Goal: Transaction & Acquisition: Purchase product/service

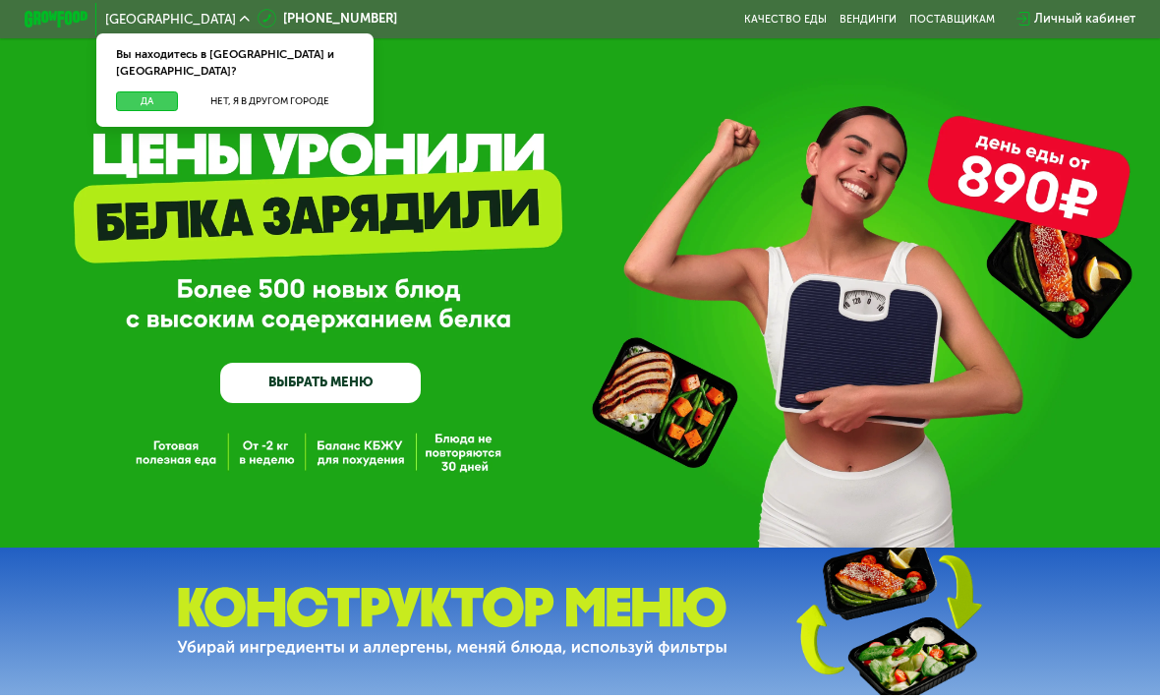
click at [145, 91] on button "Да" at bounding box center [147, 101] width 62 height 20
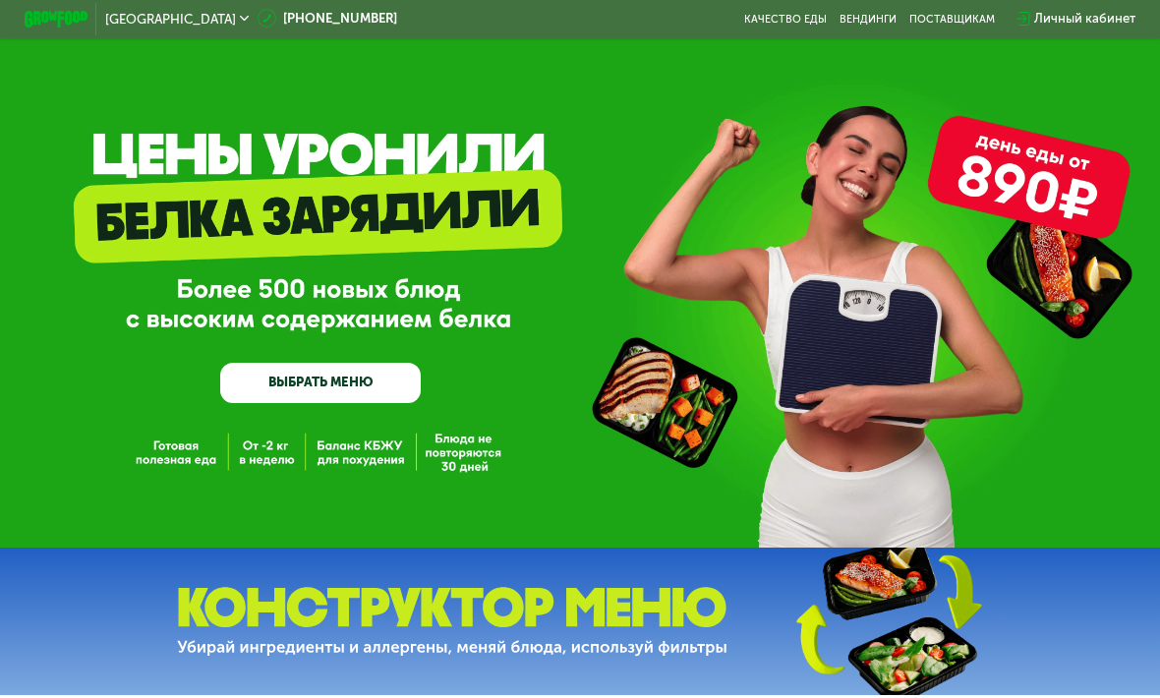
click at [290, 380] on link "ВЫБРАТЬ МЕНЮ" at bounding box center [320, 383] width 200 height 40
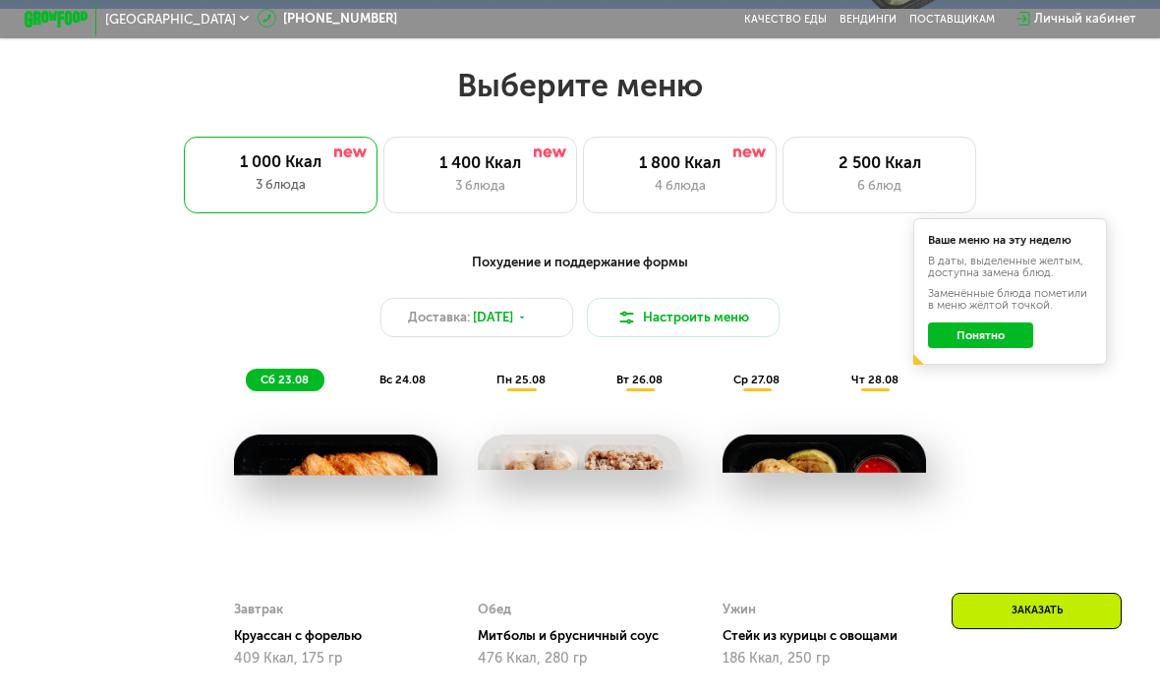
scroll to position [713, 0]
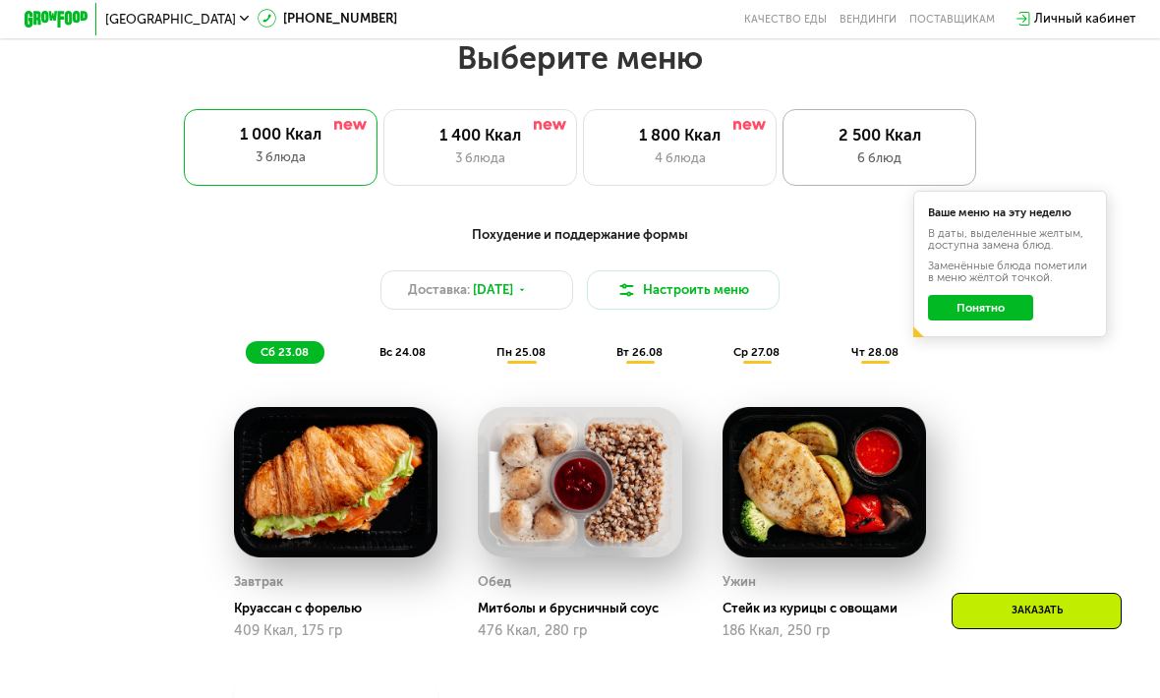
click at [824, 167] on div "2 500 Ккал 6 блюд" at bounding box center [879, 148] width 194 height 78
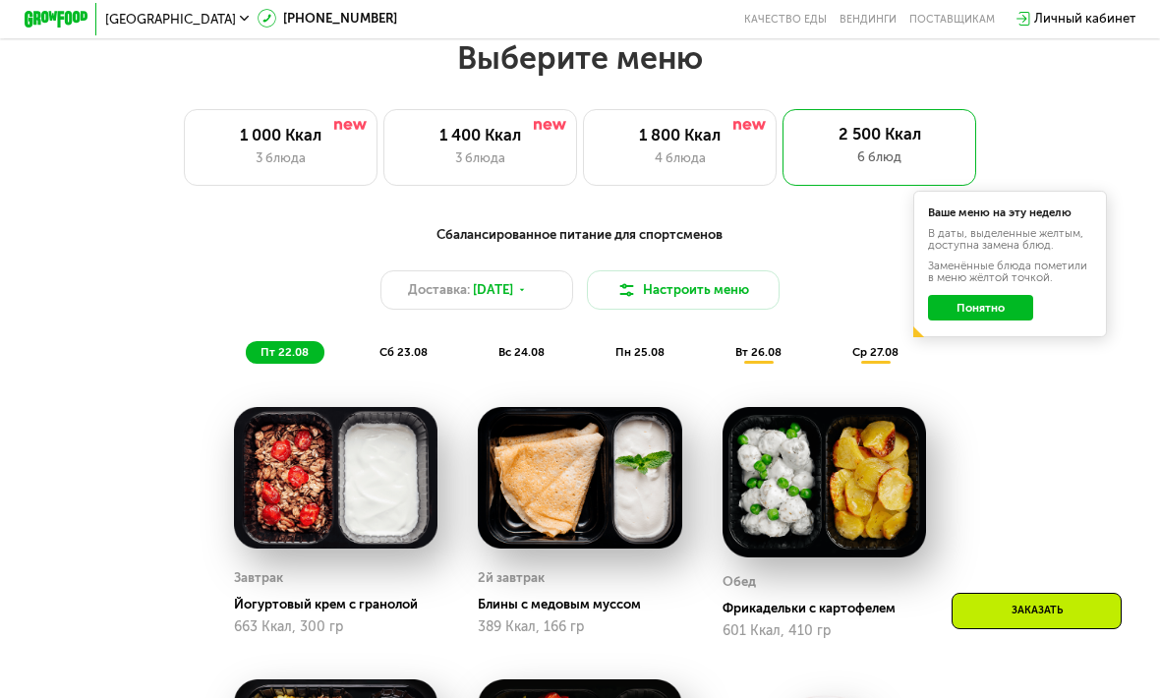
click at [960, 315] on button "Понятно" at bounding box center [980, 308] width 104 height 26
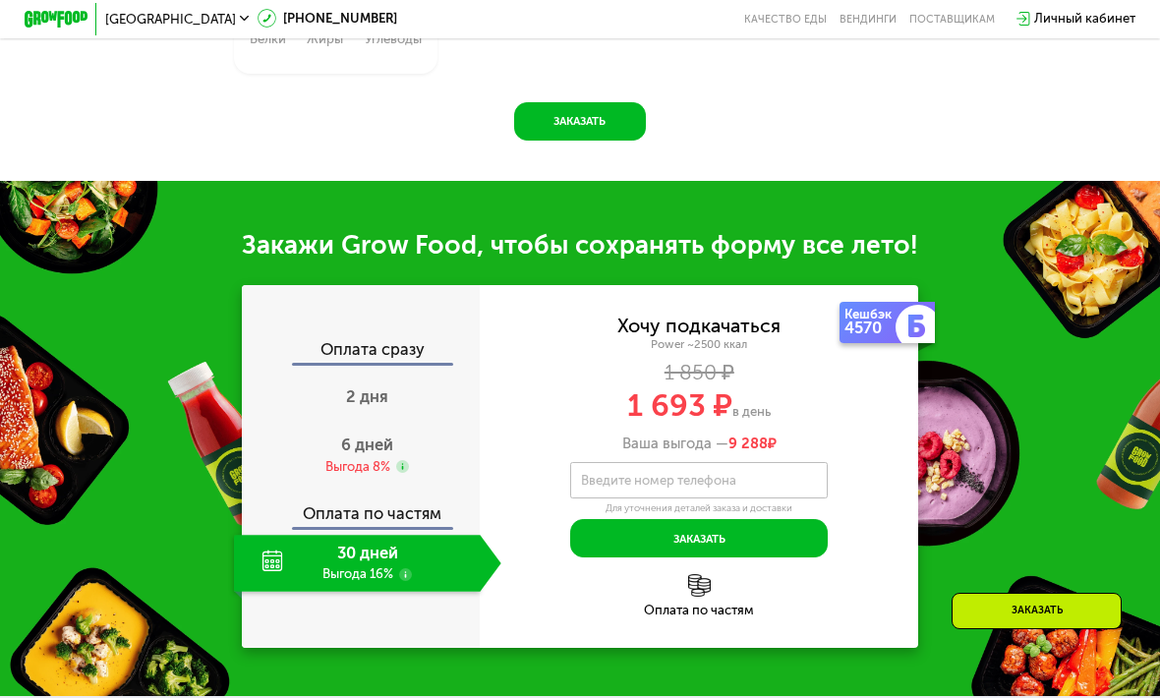
scroll to position [1738, 0]
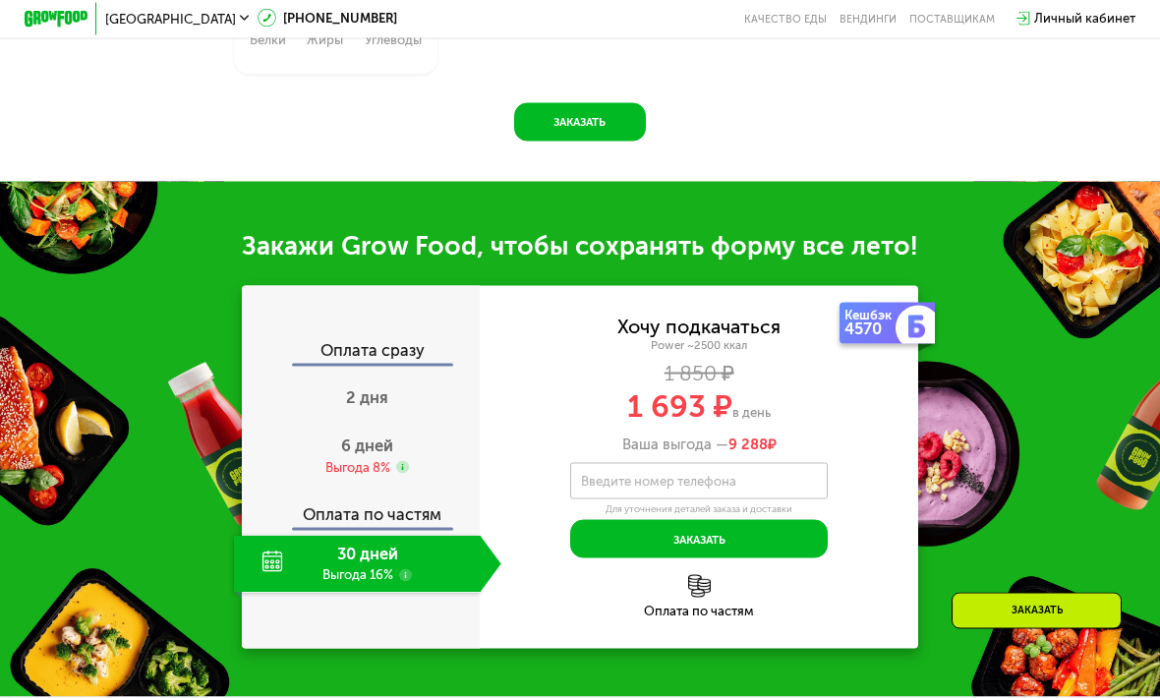
click at [407, 569] on use at bounding box center [405, 575] width 13 height 13
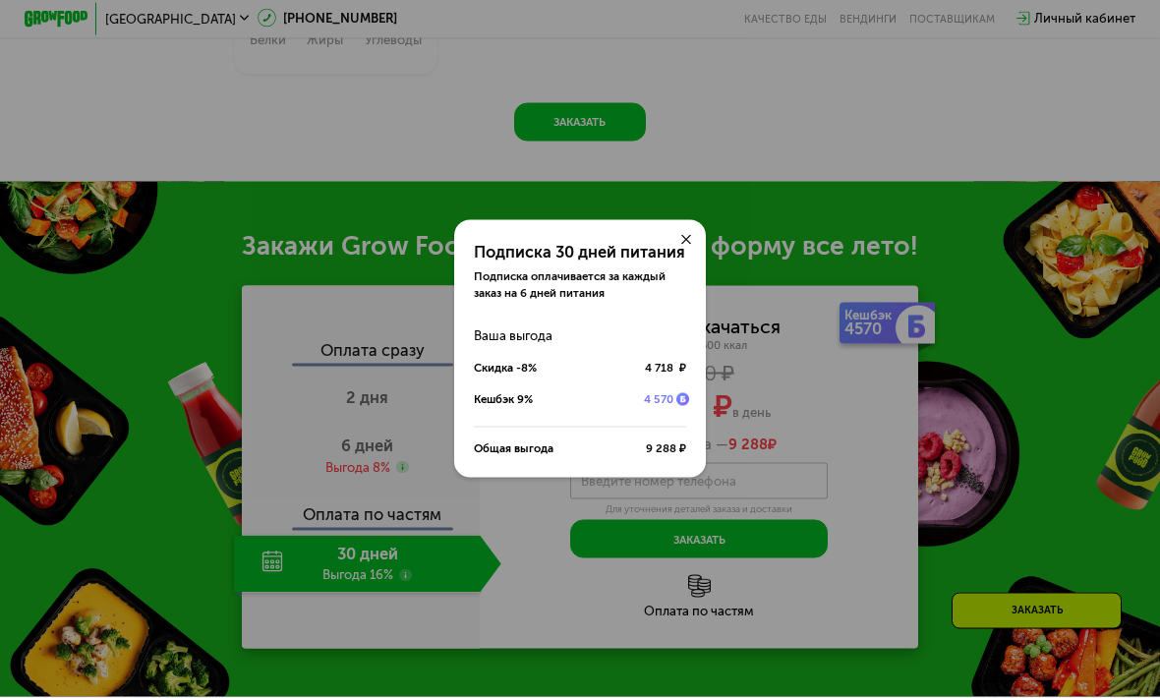
scroll to position [1739, 0]
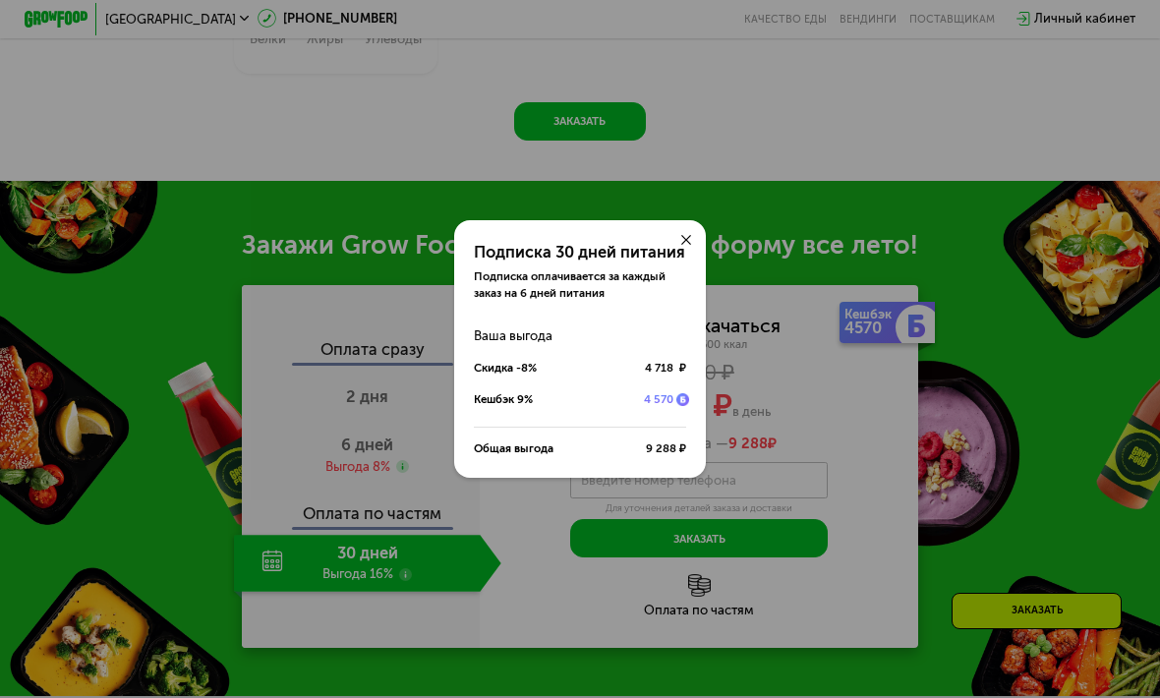
click at [365, 618] on div "Подписка 30 дней питания Подписка оплачивается за каждый заказ на 6 дней питани…" at bounding box center [580, 349] width 1160 height 698
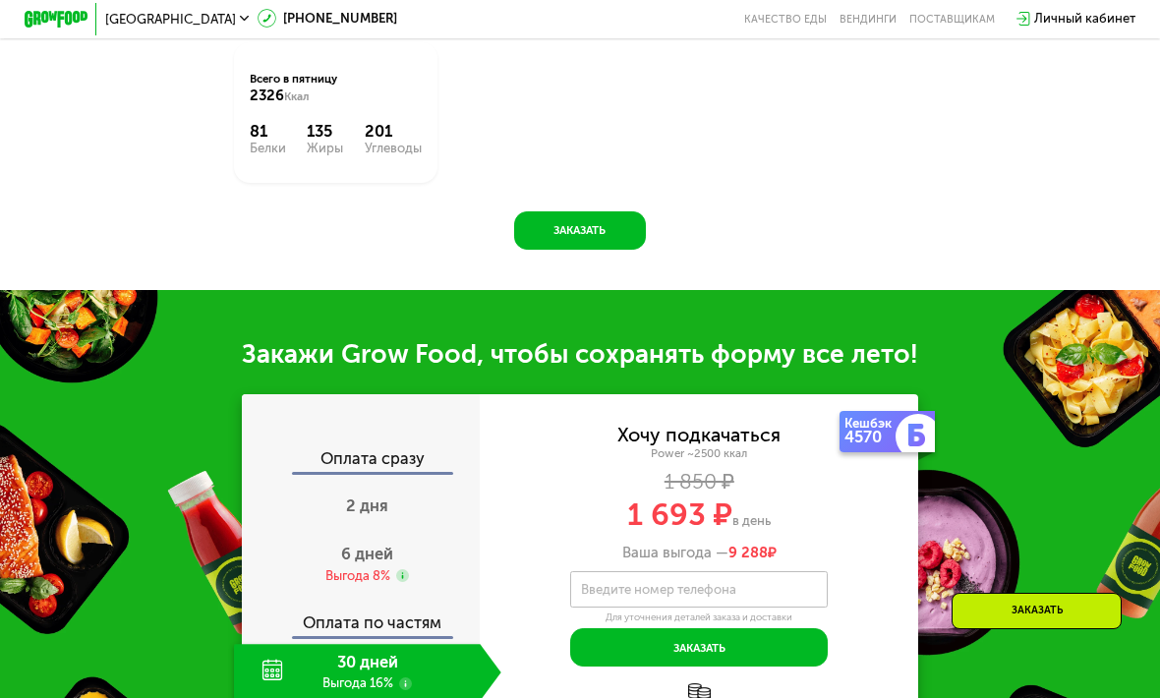
scroll to position [1627, 0]
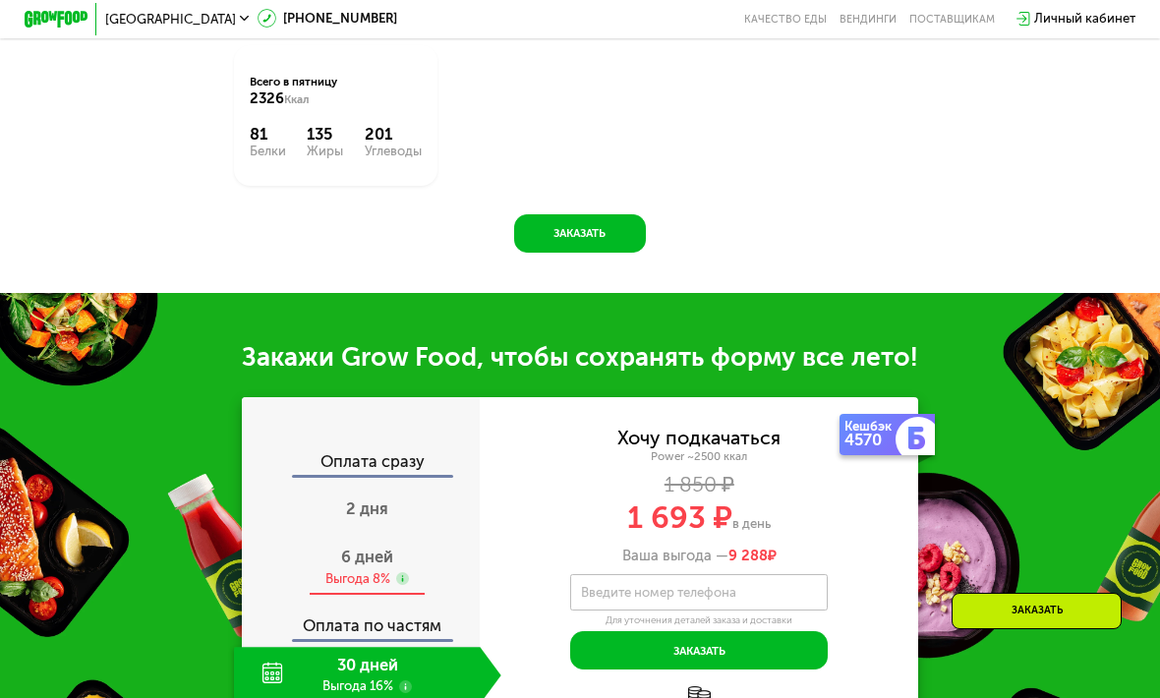
click at [370, 570] on div "Выгода 8%" at bounding box center [357, 579] width 65 height 18
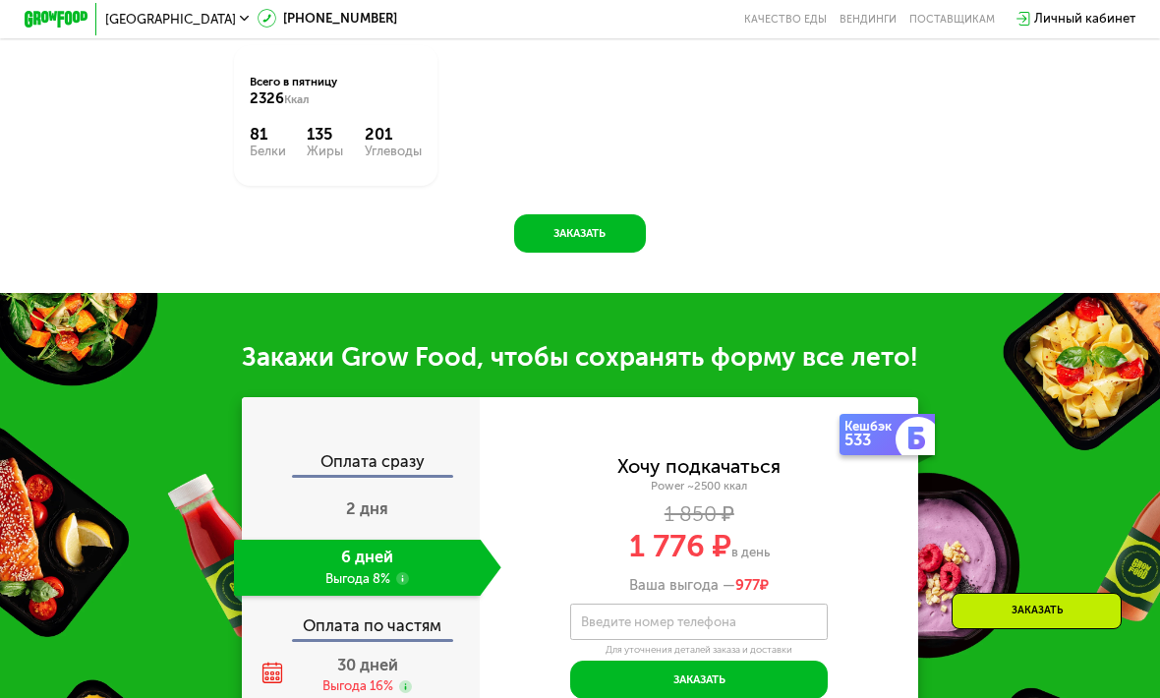
click at [344, 658] on span "30 дней" at bounding box center [367, 664] width 61 height 19
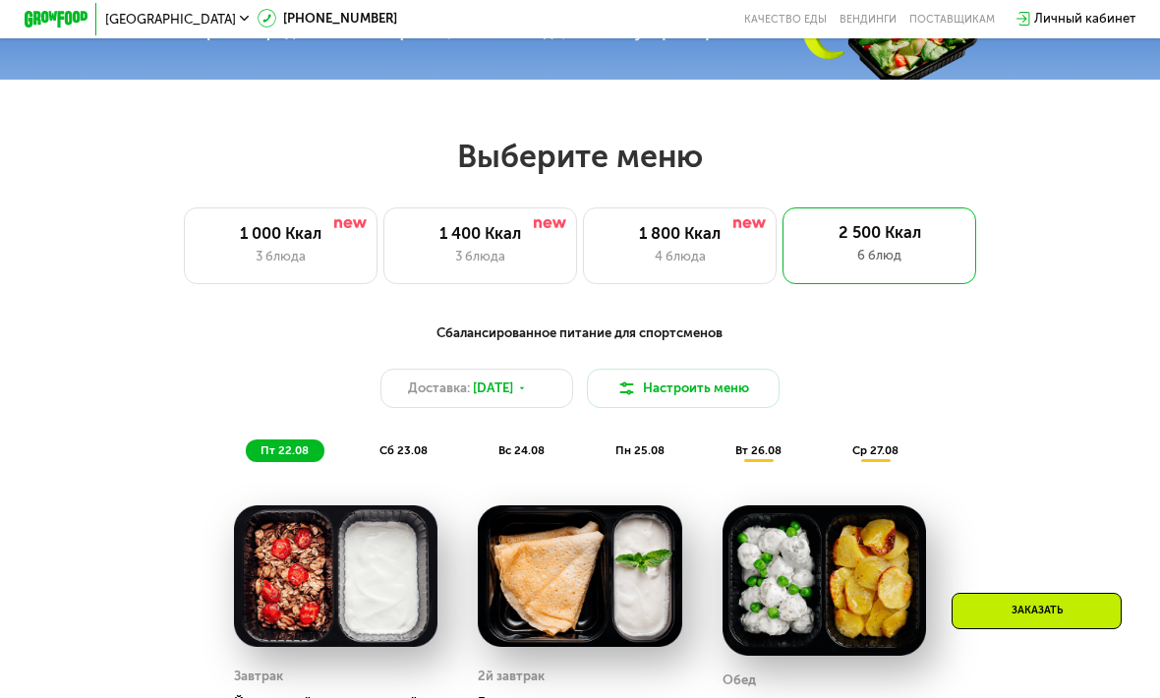
scroll to position [797, 0]
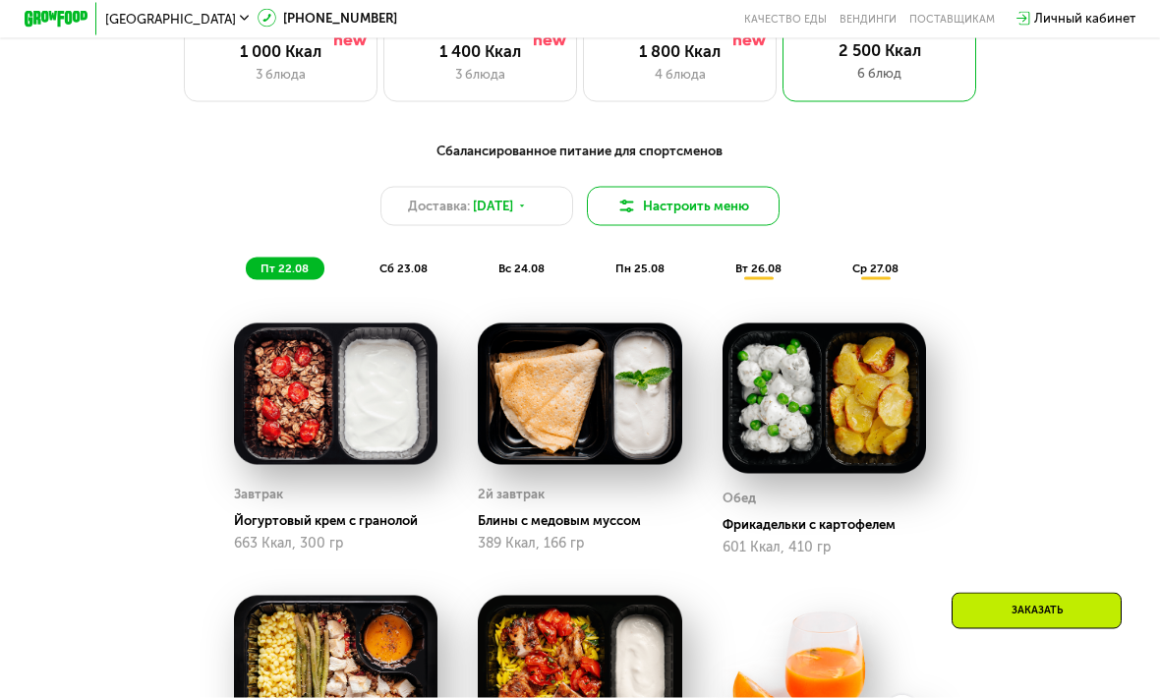
click at [635, 197] on img at bounding box center [627, 207] width 20 height 20
click at [618, 204] on img at bounding box center [627, 206] width 20 height 20
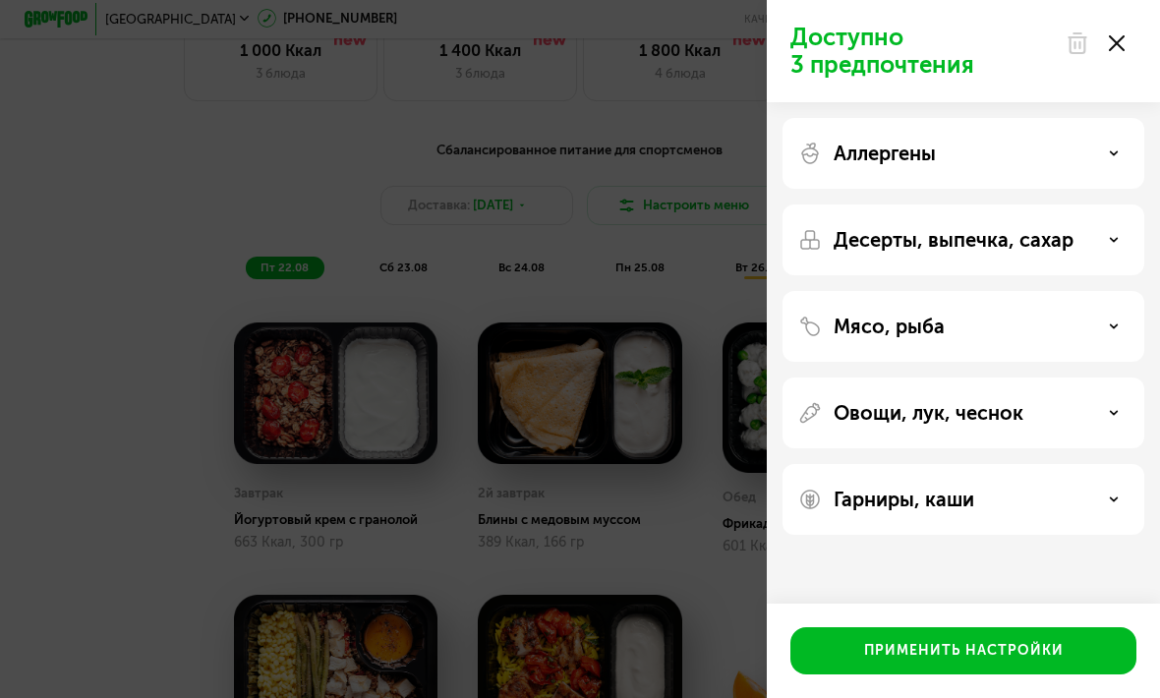
click at [1130, 50] on div at bounding box center [1095, 43] width 83 height 39
click at [1119, 41] on use at bounding box center [1117, 43] width 16 height 16
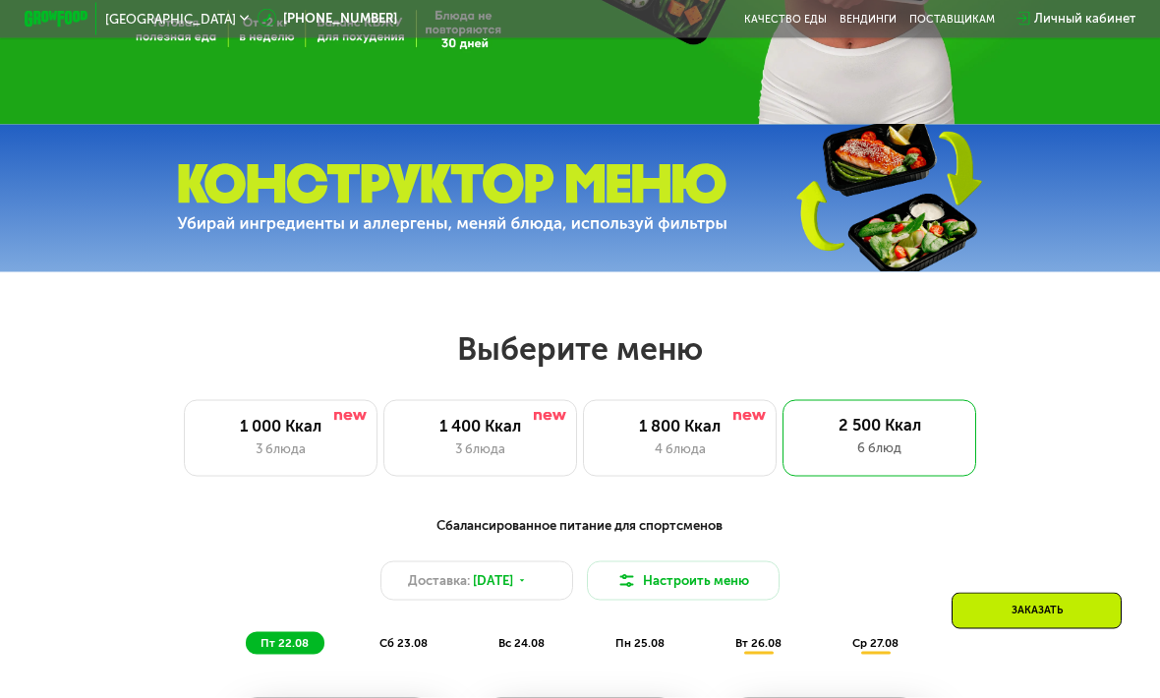
scroll to position [424, 0]
click at [396, 217] on img at bounding box center [452, 197] width 550 height 69
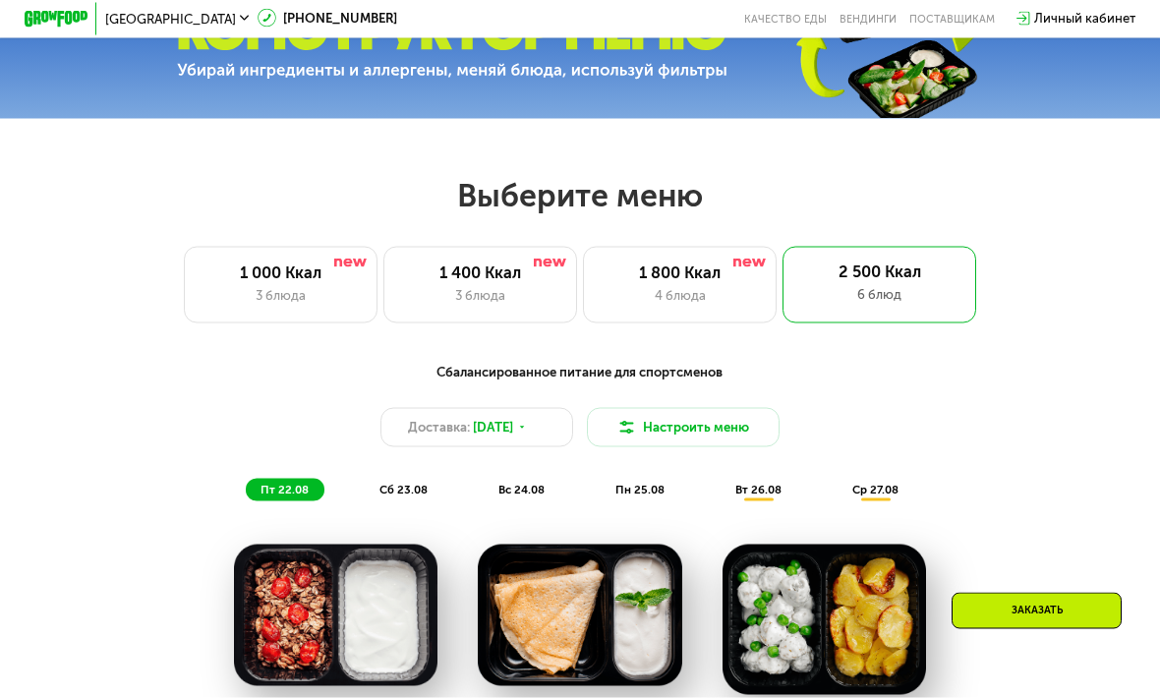
scroll to position [577, 0]
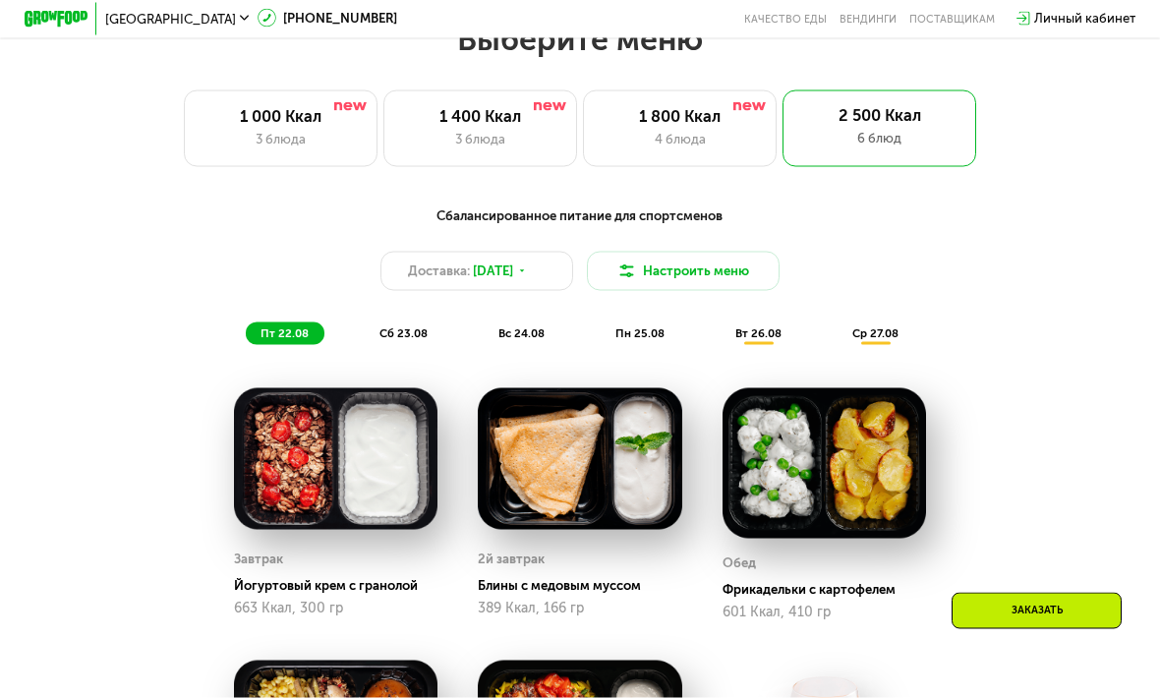
click at [866, 341] on div "ср 27.08" at bounding box center [875, 333] width 77 height 23
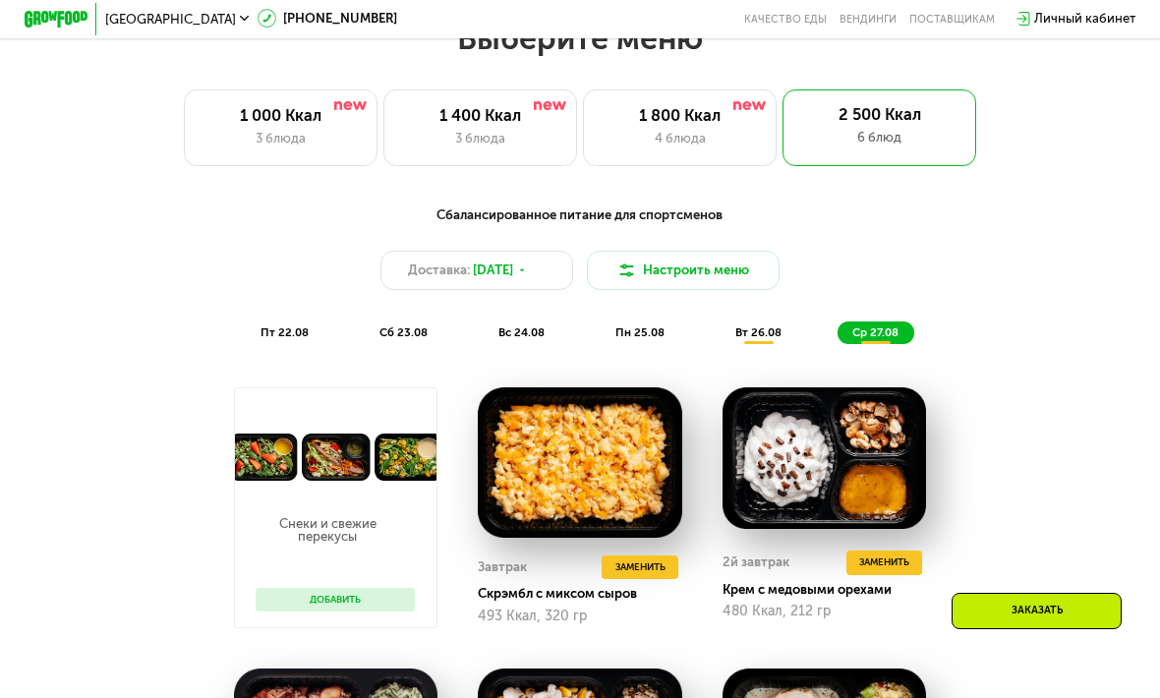
click at [837, 340] on div "вт 26.08" at bounding box center [875, 332] width 77 height 23
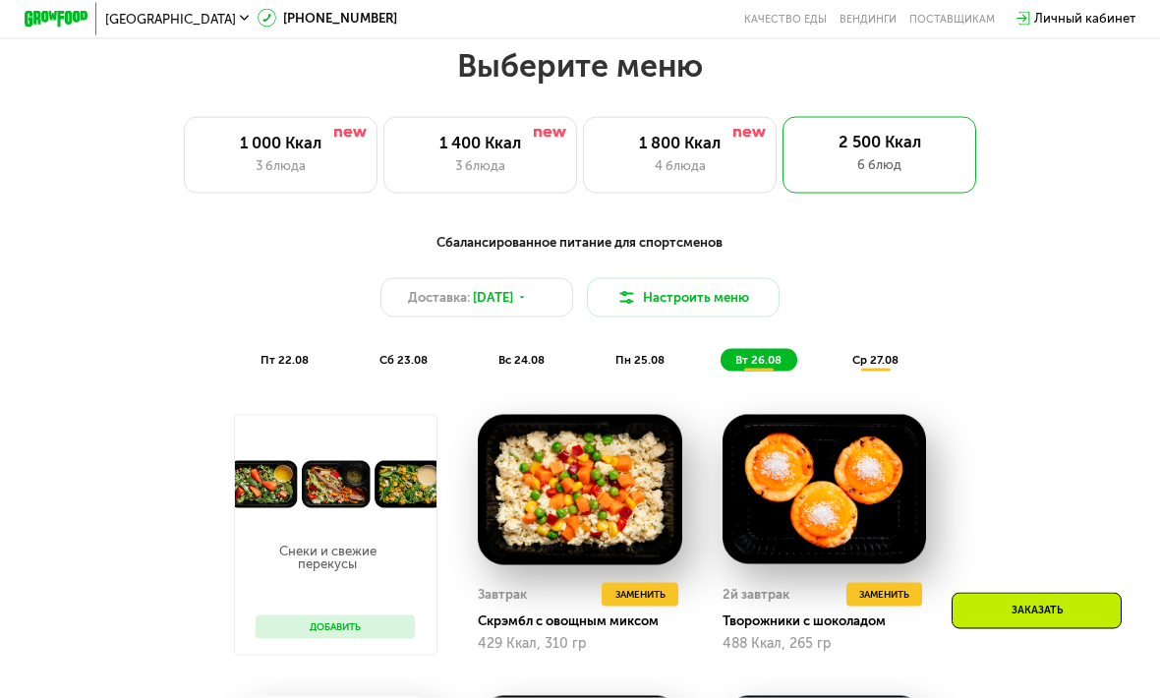
scroll to position [675, 0]
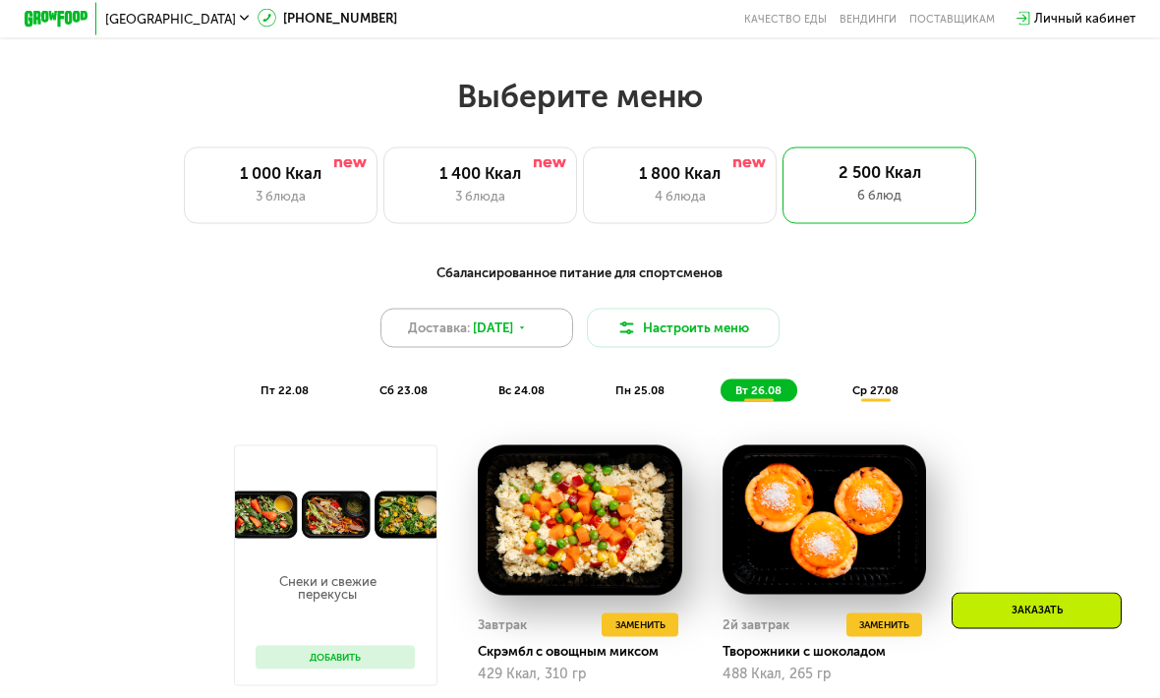
click at [513, 318] on span "[DATE]" at bounding box center [493, 328] width 40 height 20
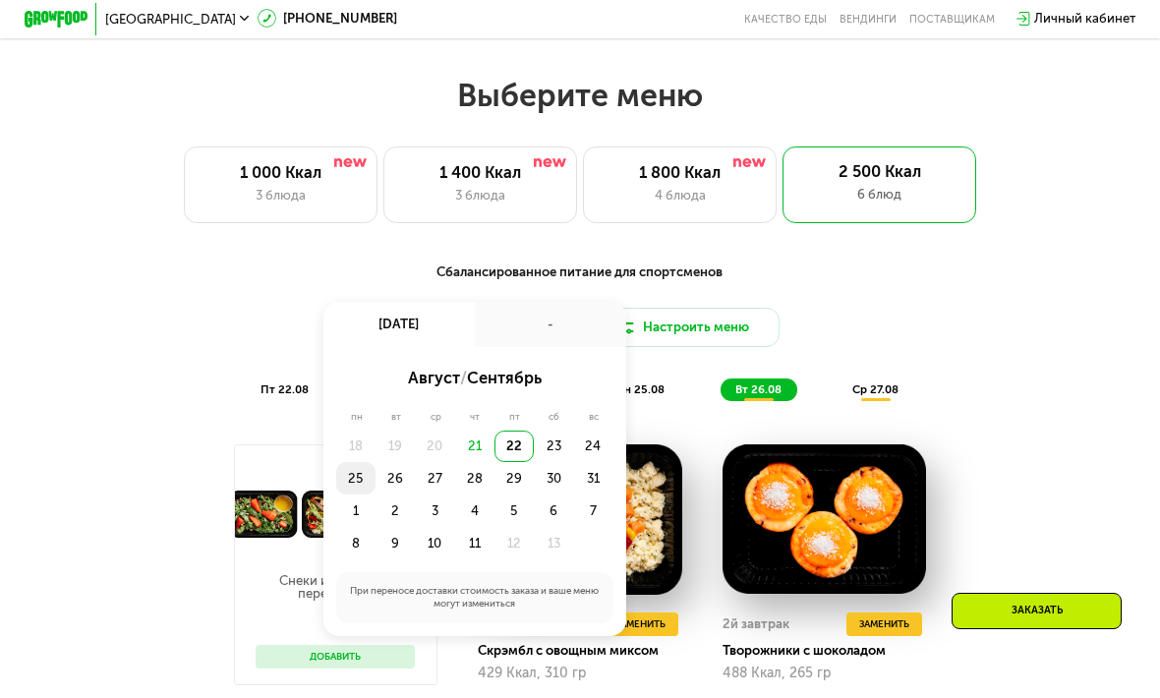
click at [375, 487] on div "25" at bounding box center [394, 478] width 39 height 32
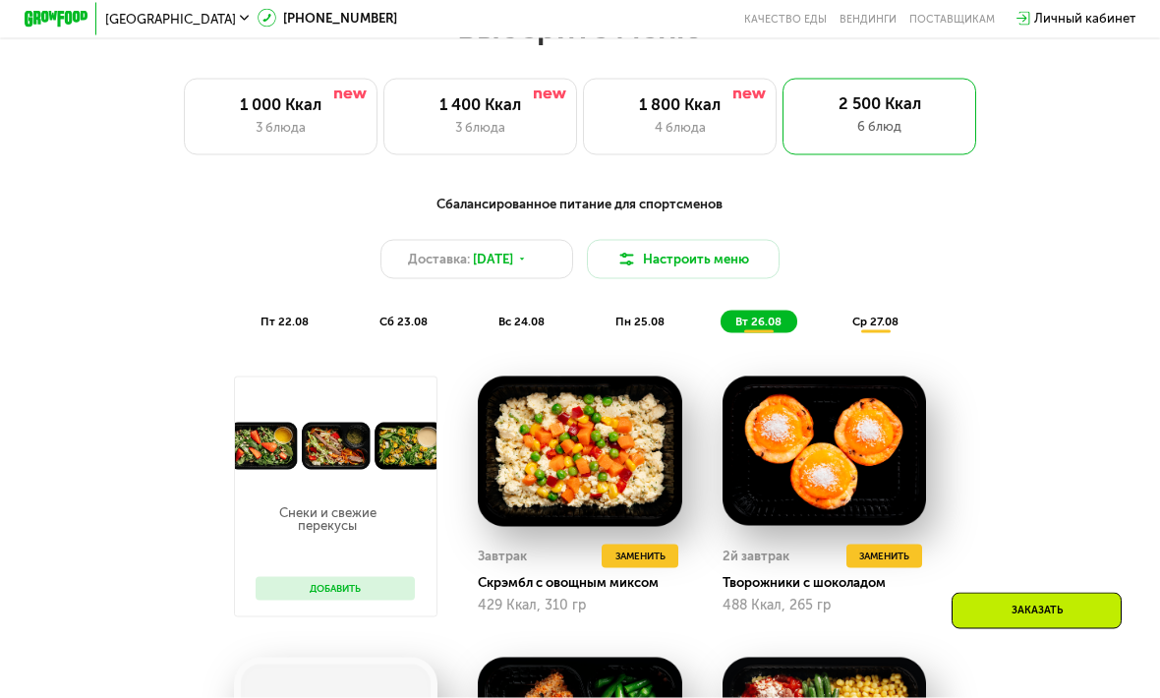
scroll to position [744, 0]
click at [462, 230] on div "Сбалансированное питание для спортсменов Доставка: [DATE] Настроить меню пт 22.…" at bounding box center [579, 265] width 953 height 140
click at [470, 255] on div "Доставка: [DATE]" at bounding box center [477, 259] width 194 height 38
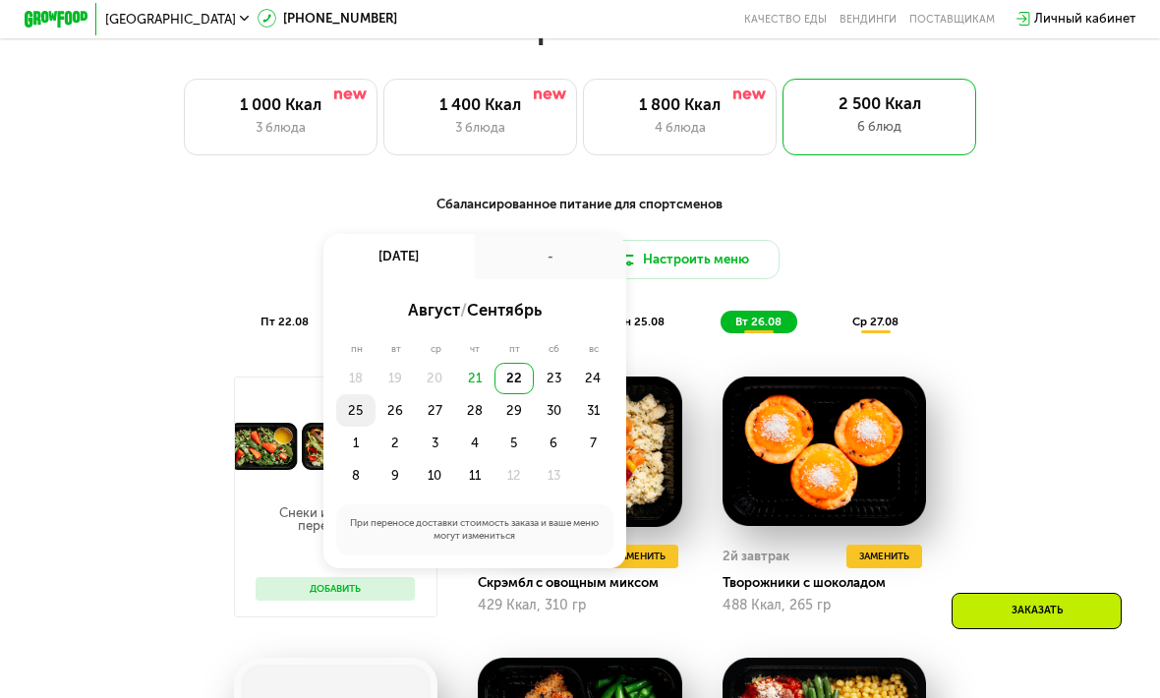
click at [375, 418] on div "25" at bounding box center [394, 410] width 39 height 32
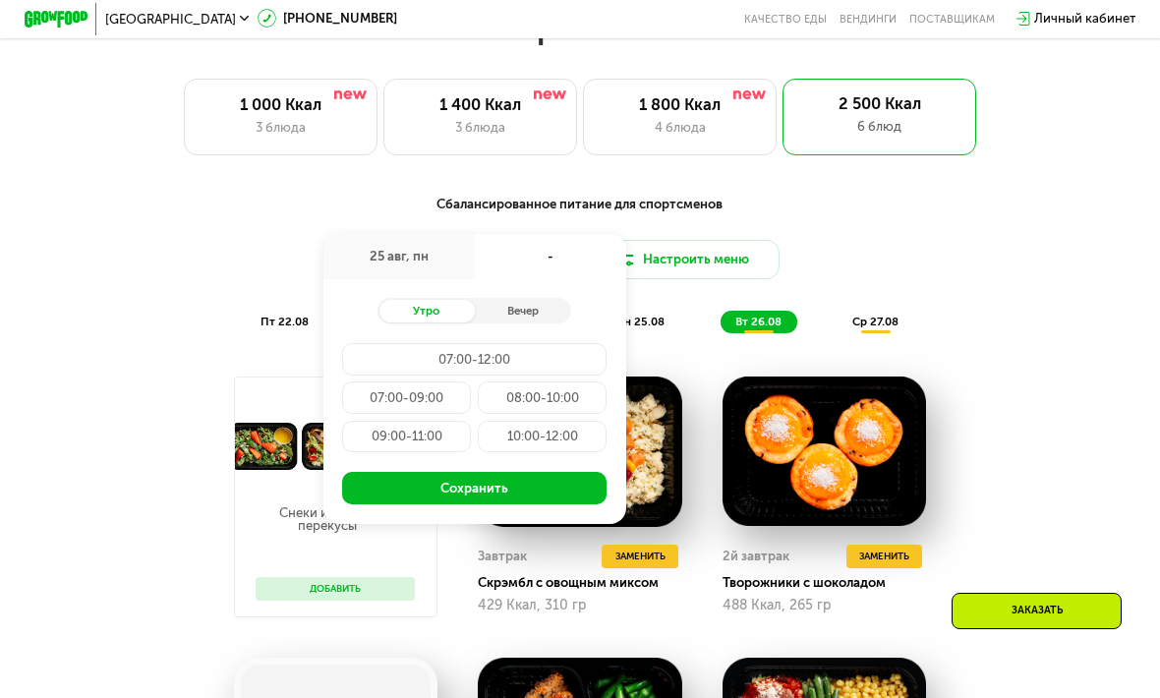
click at [551, 442] on div "10:00-12:00" at bounding box center [542, 437] width 129 height 32
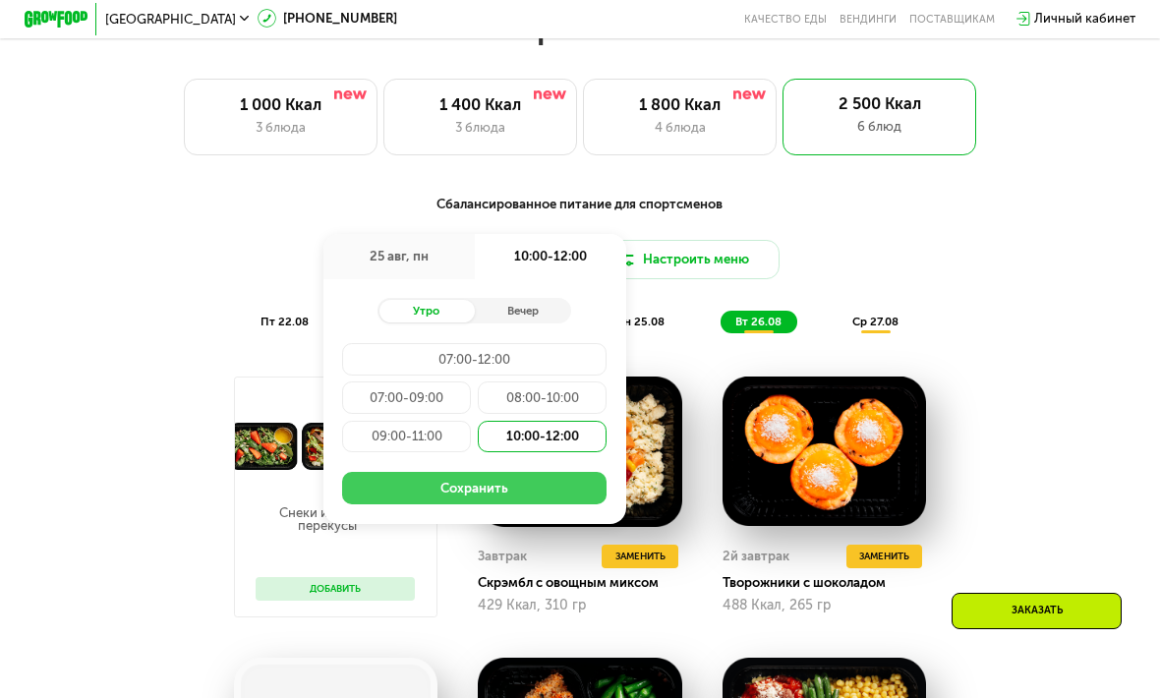
click at [471, 486] on button "Сохранить" at bounding box center [474, 488] width 264 height 32
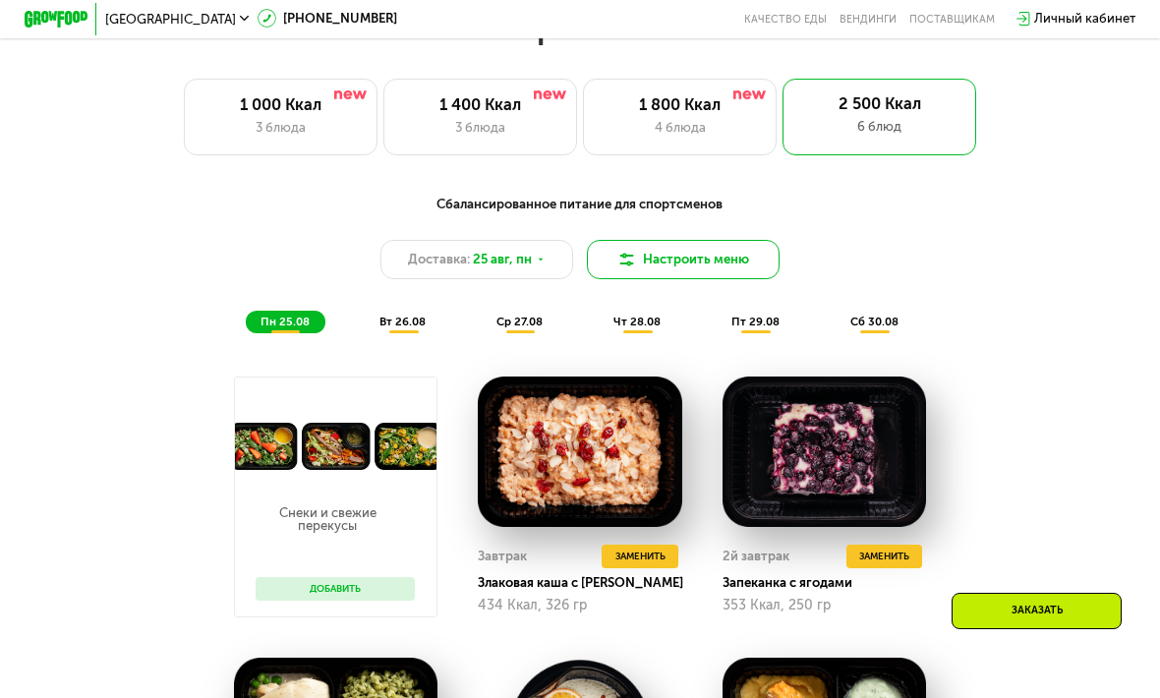
click at [647, 260] on button "Настроить меню" at bounding box center [684, 259] width 194 height 38
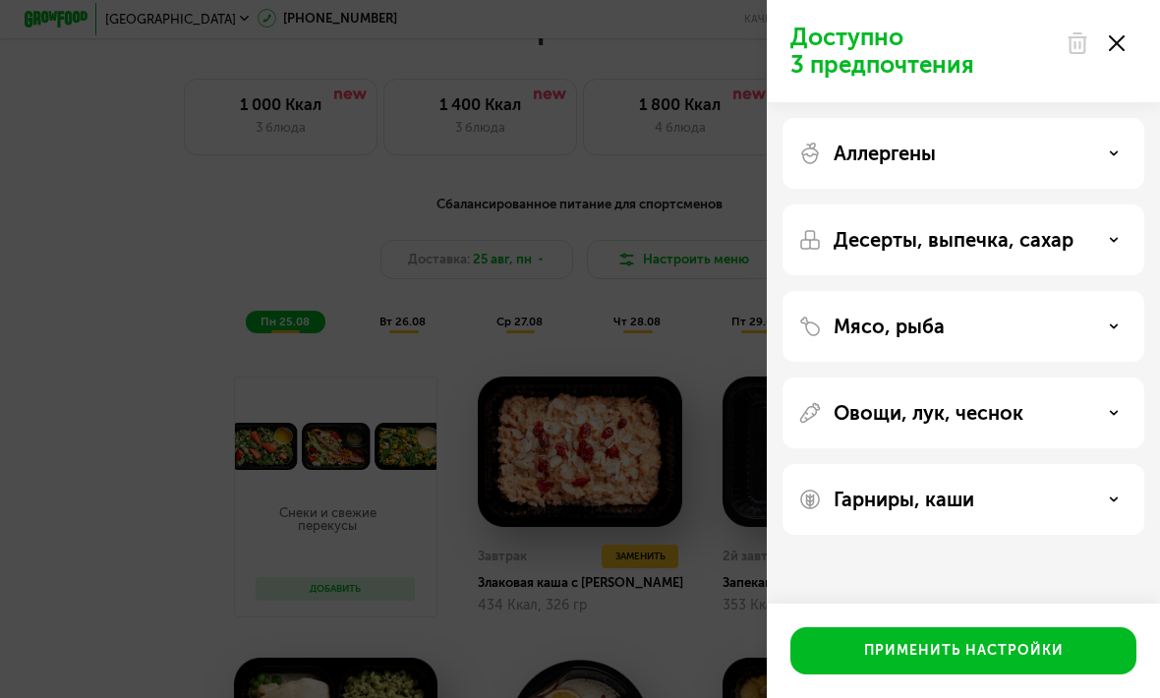
click at [1092, 500] on div "Гарниры, каши" at bounding box center [963, 499] width 330 height 24
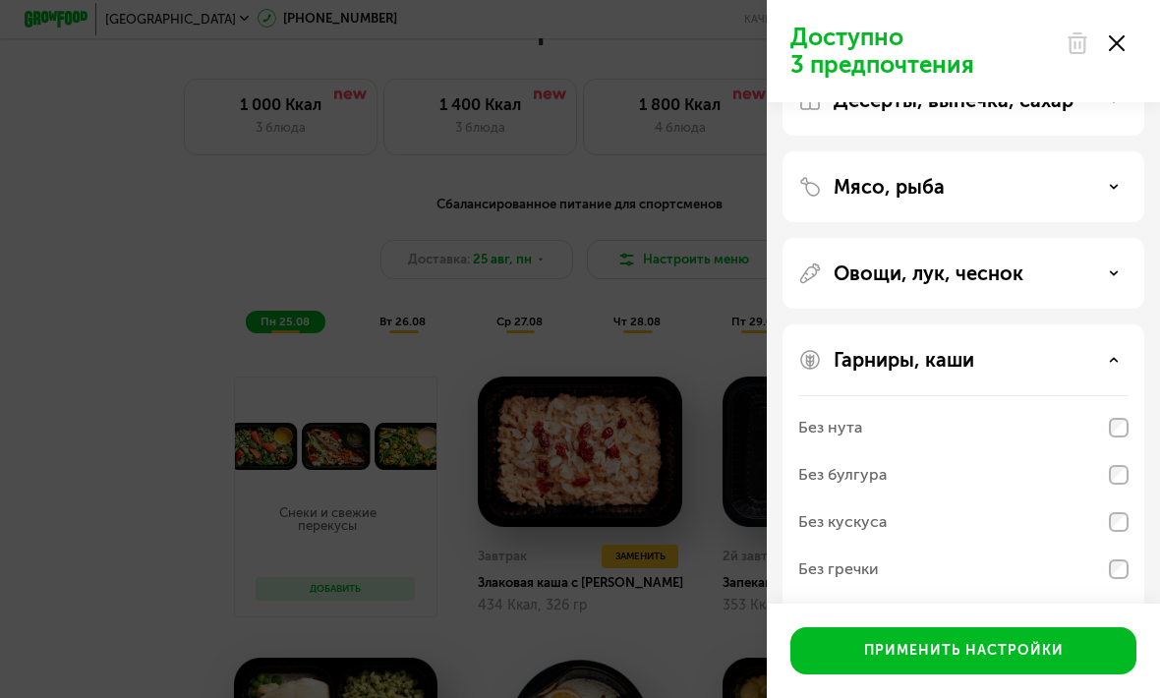
scroll to position [139, 0]
click at [1111, 355] on div "Гарниры, каши" at bounding box center [963, 361] width 330 height 24
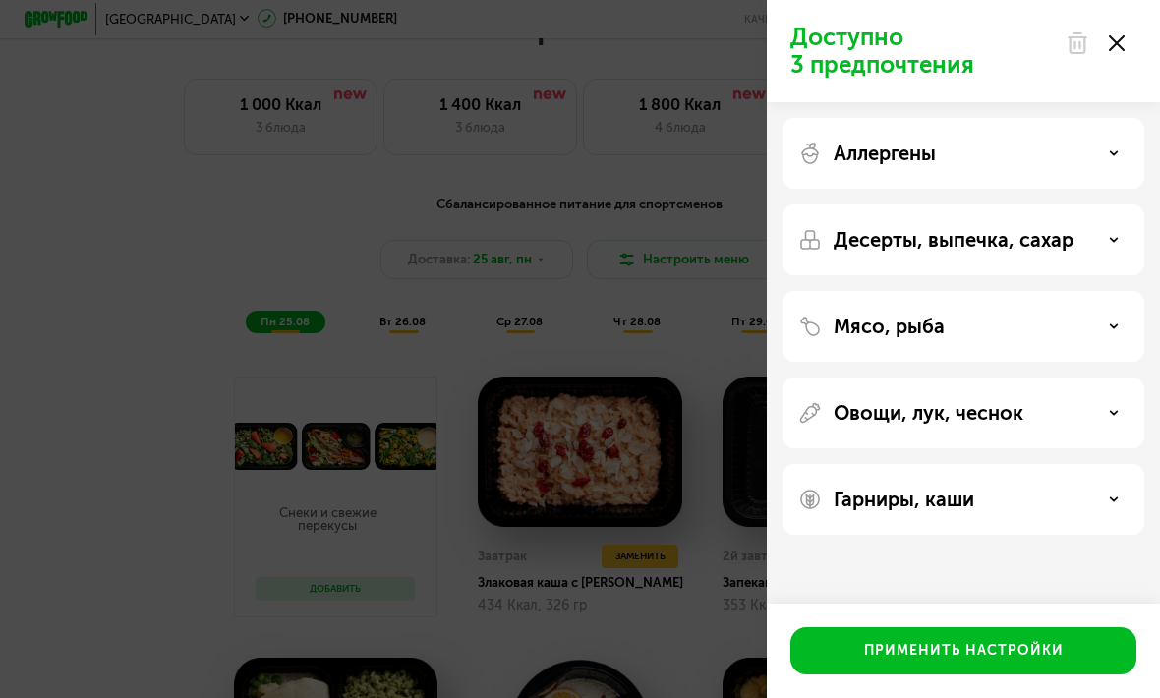
click at [1099, 499] on div "Гарниры, каши" at bounding box center [963, 499] width 330 height 24
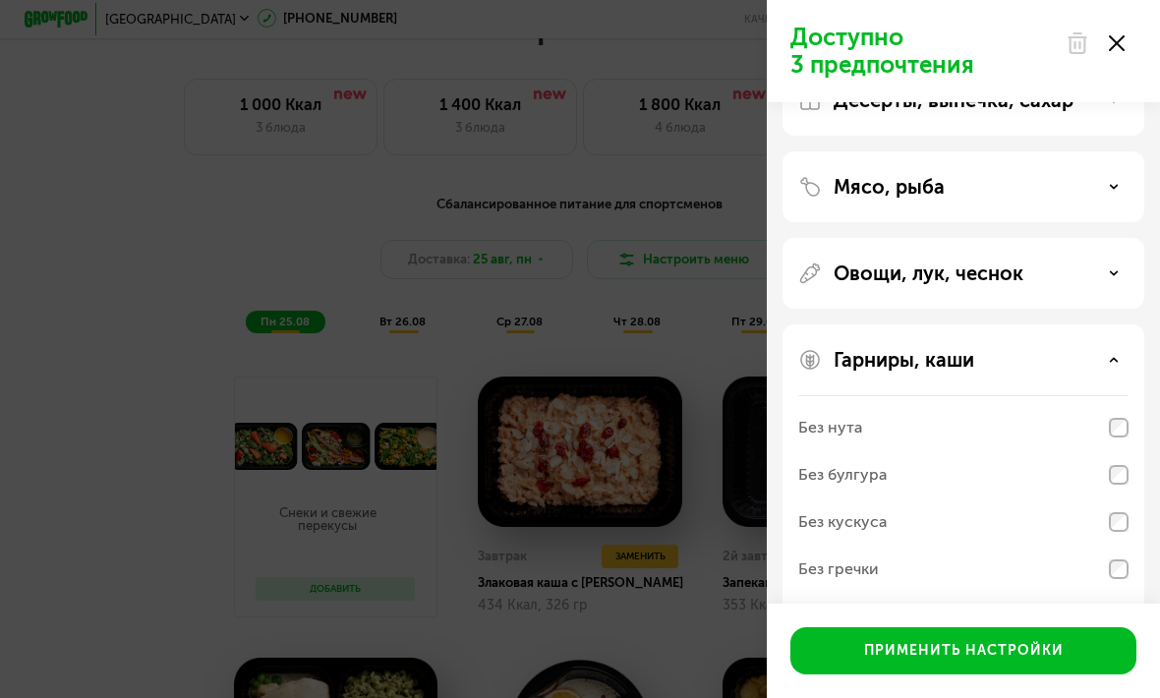
scroll to position [139, 0]
click at [1111, 276] on icon at bounding box center [1114, 274] width 10 height 10
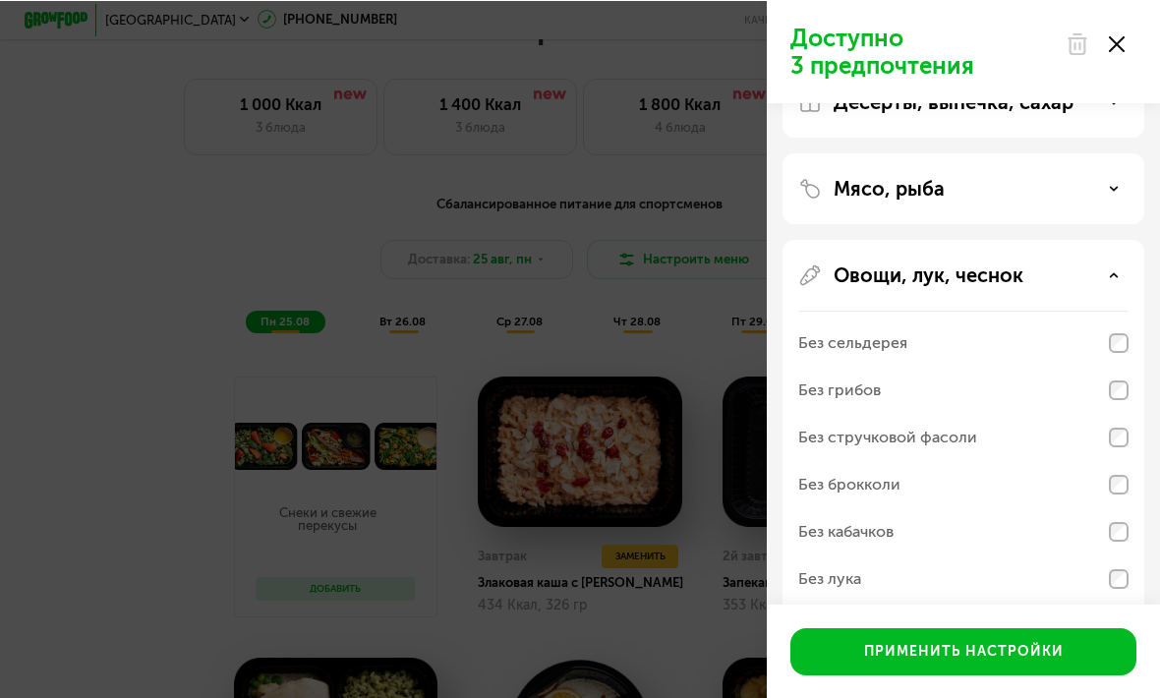
click at [1114, 41] on use at bounding box center [1117, 43] width 16 height 16
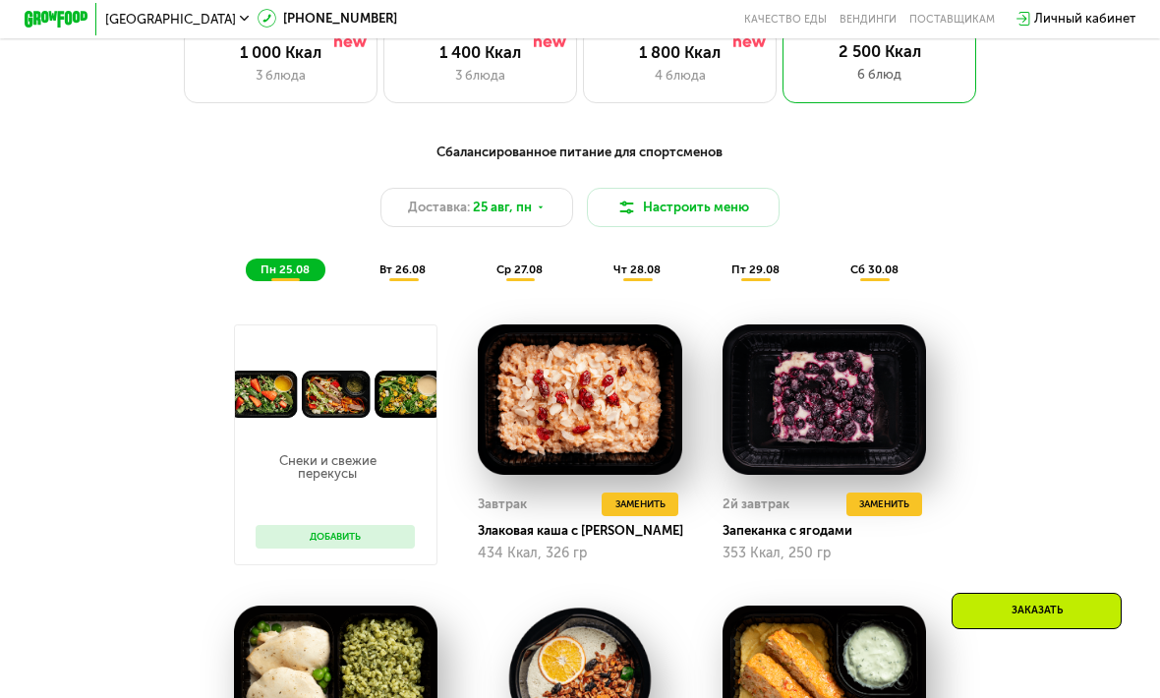
scroll to position [795, 0]
click at [314, 535] on button "Добавить" at bounding box center [335, 538] width 159 height 25
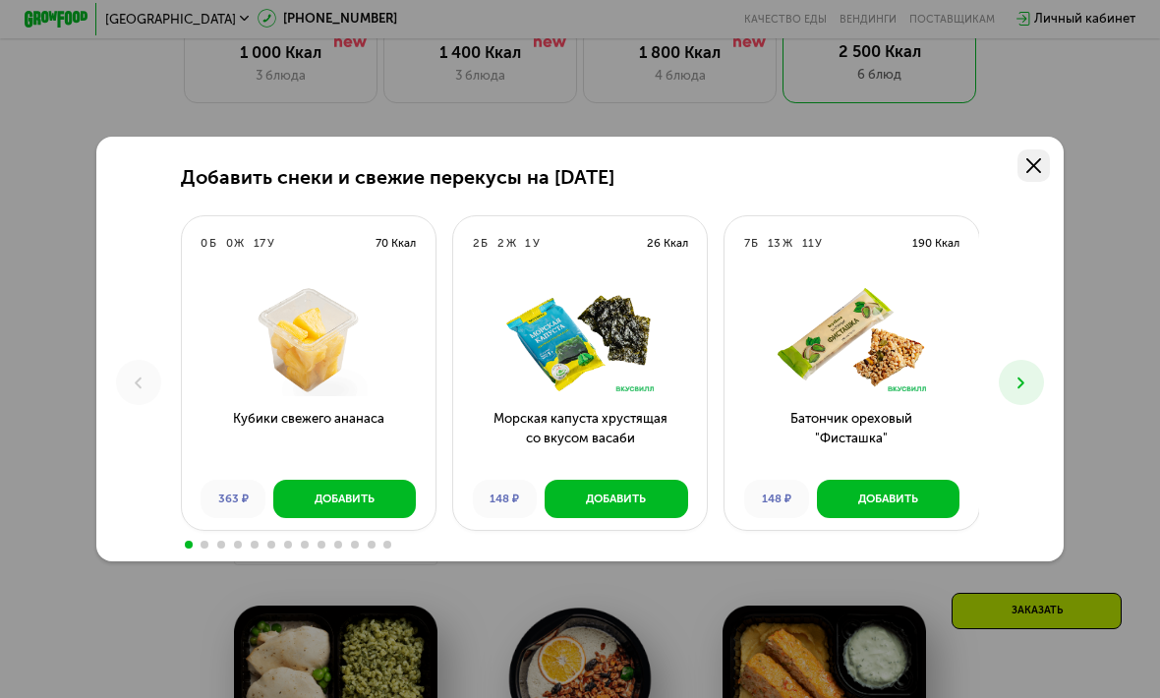
click at [1033, 160] on icon at bounding box center [1033, 165] width 15 height 15
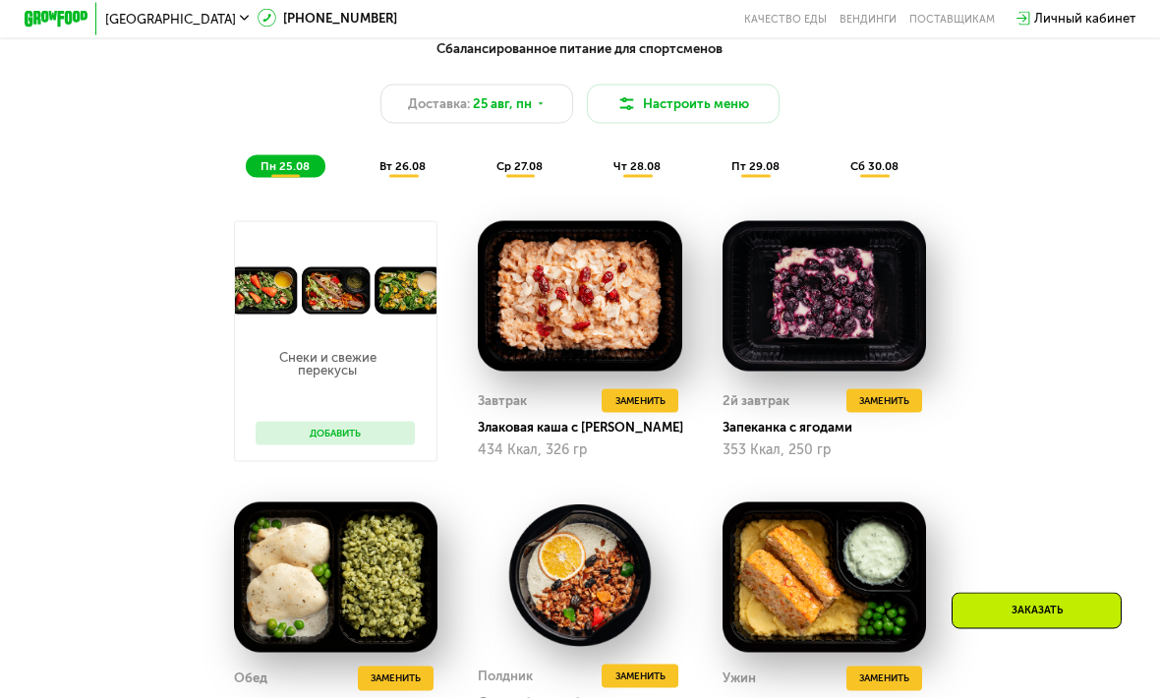
scroll to position [902, 0]
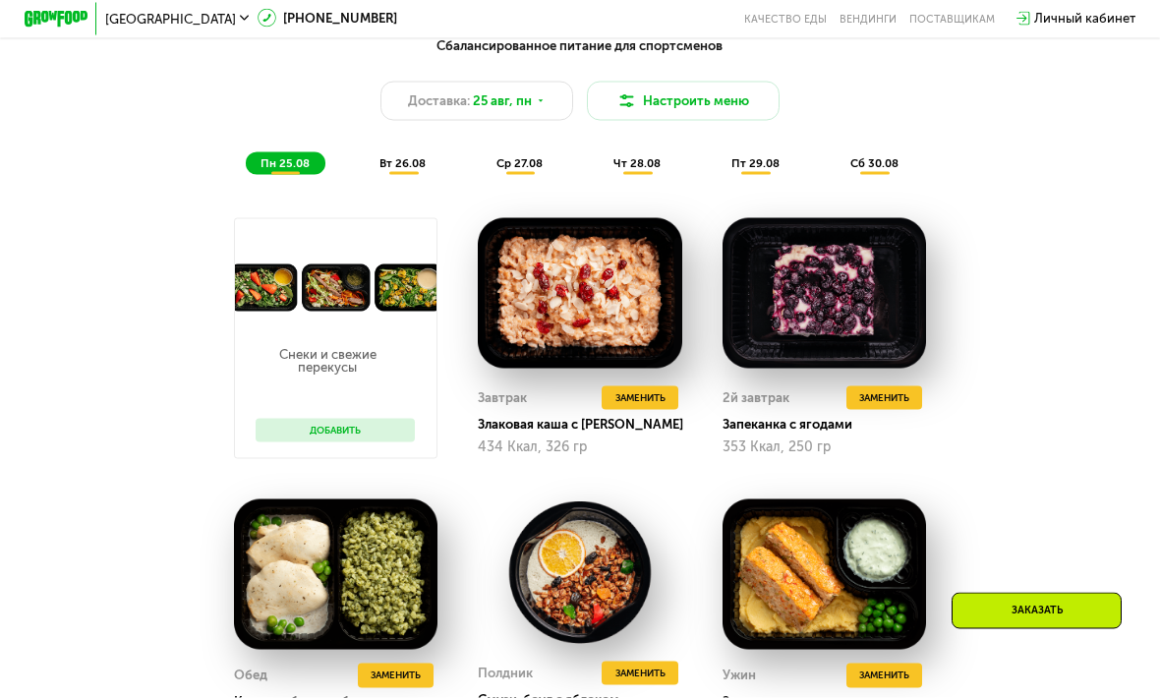
click at [413, 166] on span "вт 26.08" at bounding box center [402, 163] width 46 height 14
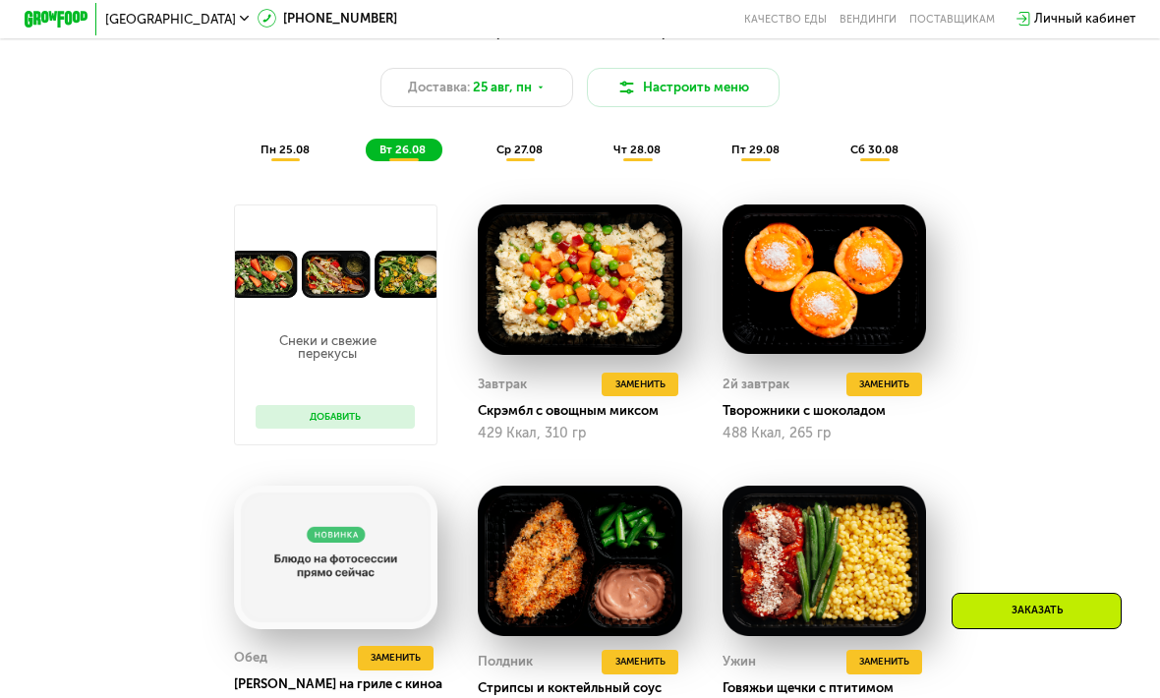
scroll to position [820, 0]
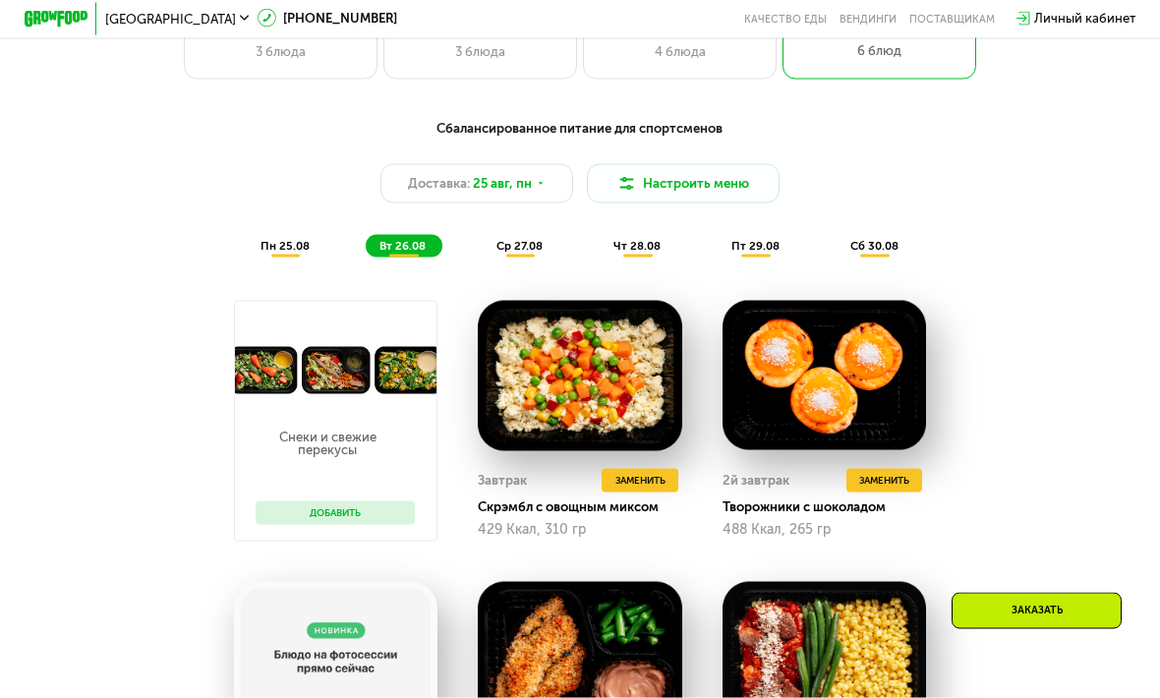
click at [517, 247] on span "ср 27.08" at bounding box center [519, 246] width 46 height 14
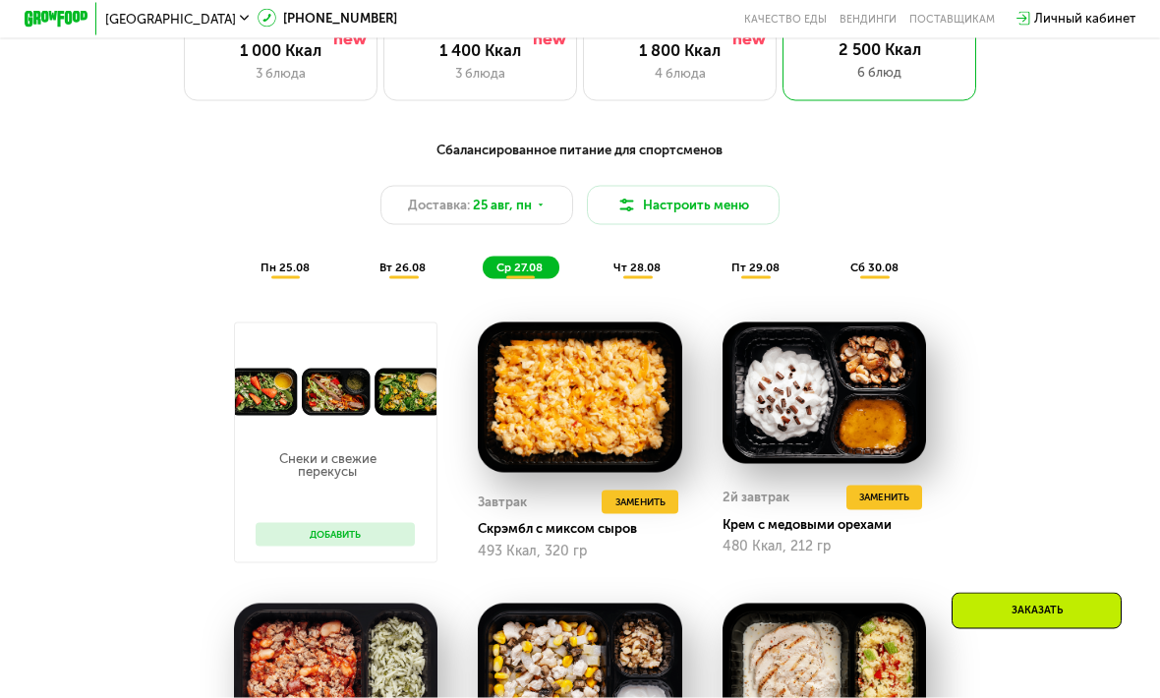
scroll to position [797, 0]
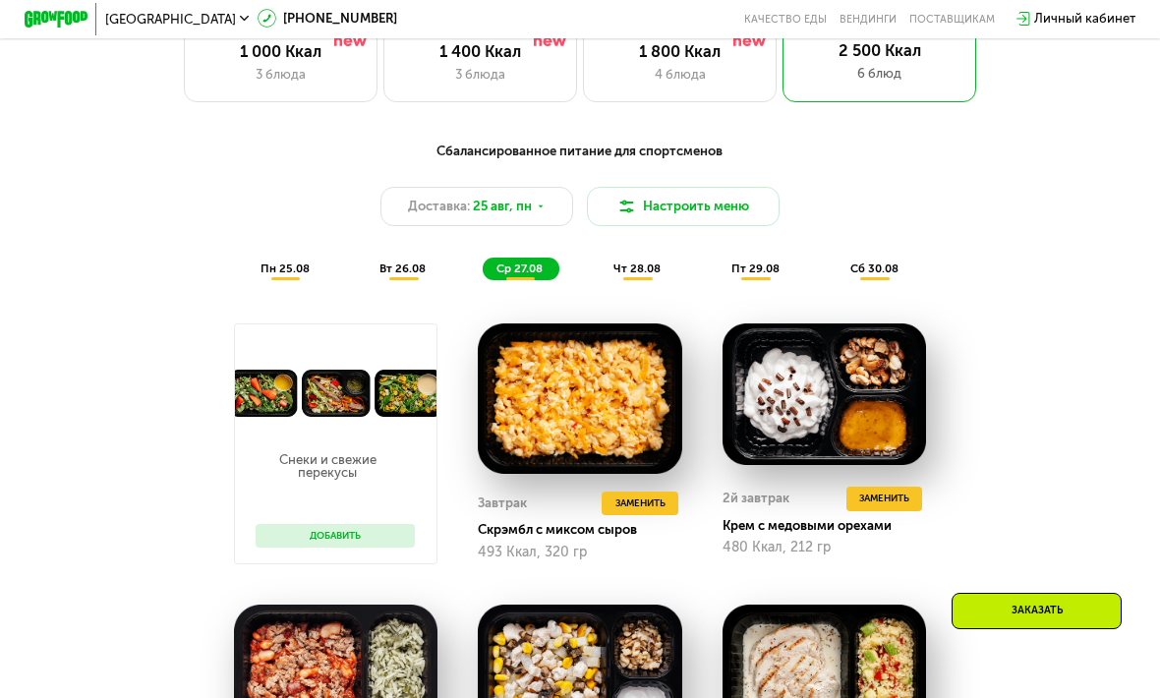
click at [288, 272] on span "пн 25.08" at bounding box center [284, 268] width 49 height 14
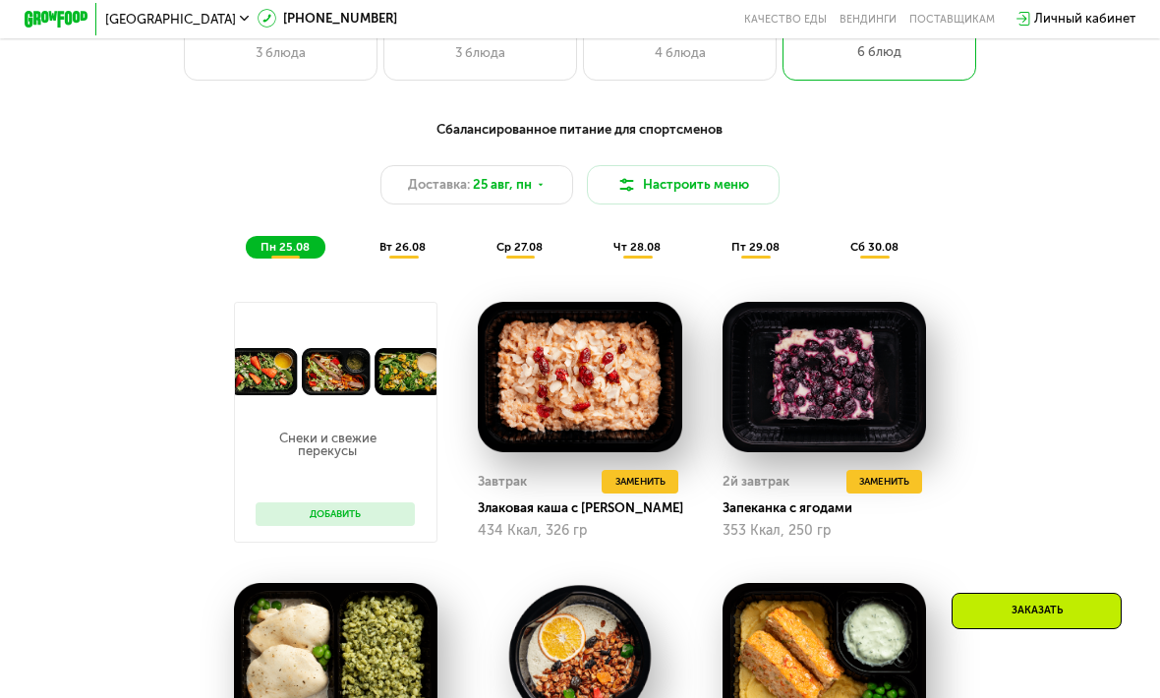
scroll to position [818, 0]
click at [390, 258] on div "Сбалансированное питание для спортсменов Доставка: [DATE] Настроить меню пн 25.…" at bounding box center [579, 190] width 973 height 158
click at [400, 251] on span "вт 26.08" at bounding box center [402, 248] width 46 height 14
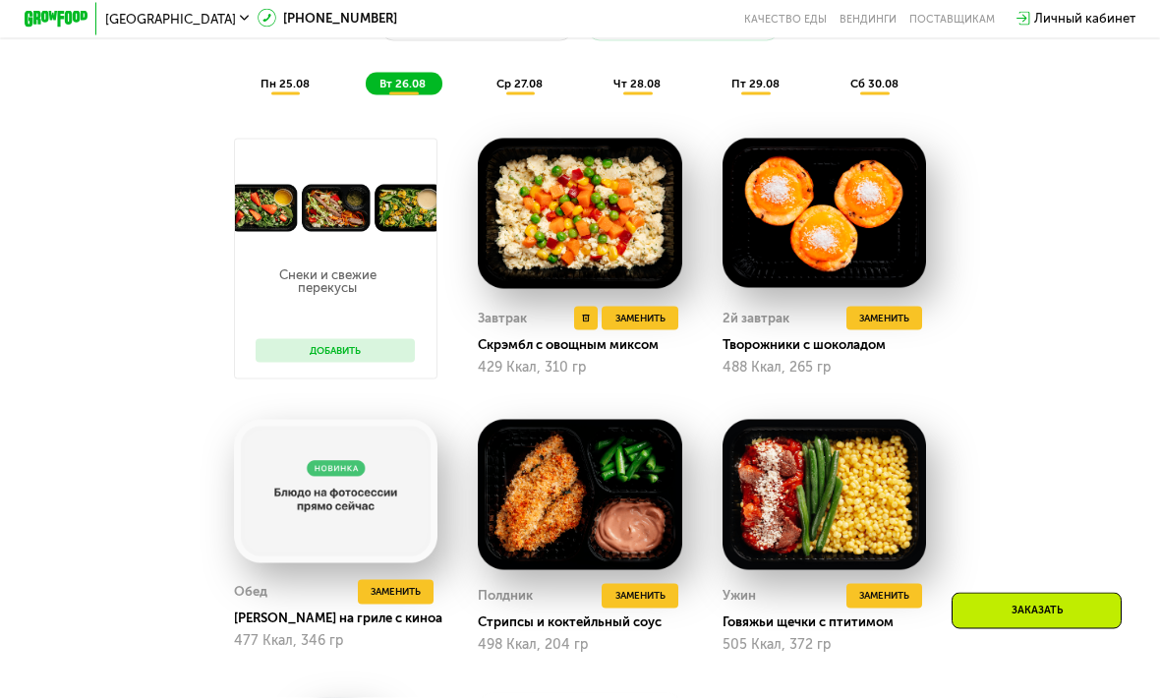
scroll to position [983, 0]
click at [511, 78] on span "ср 27.08" at bounding box center [519, 83] width 46 height 14
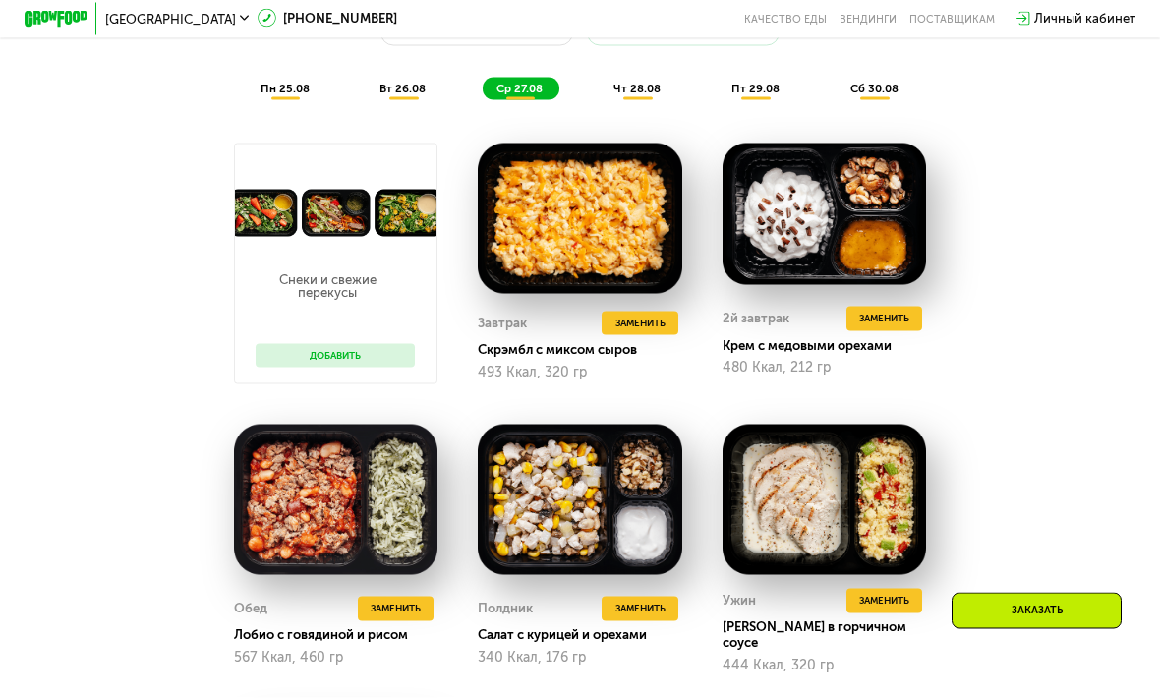
click at [633, 93] on span "чт 28.08" at bounding box center [636, 89] width 47 height 14
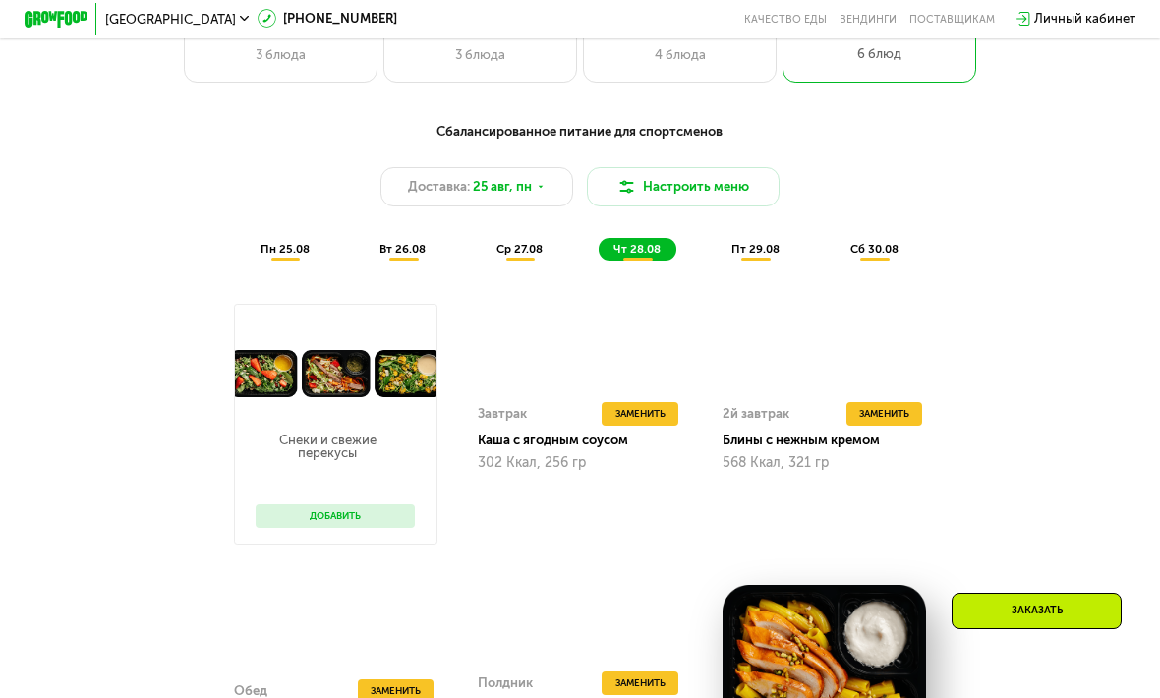
scroll to position [798, 0]
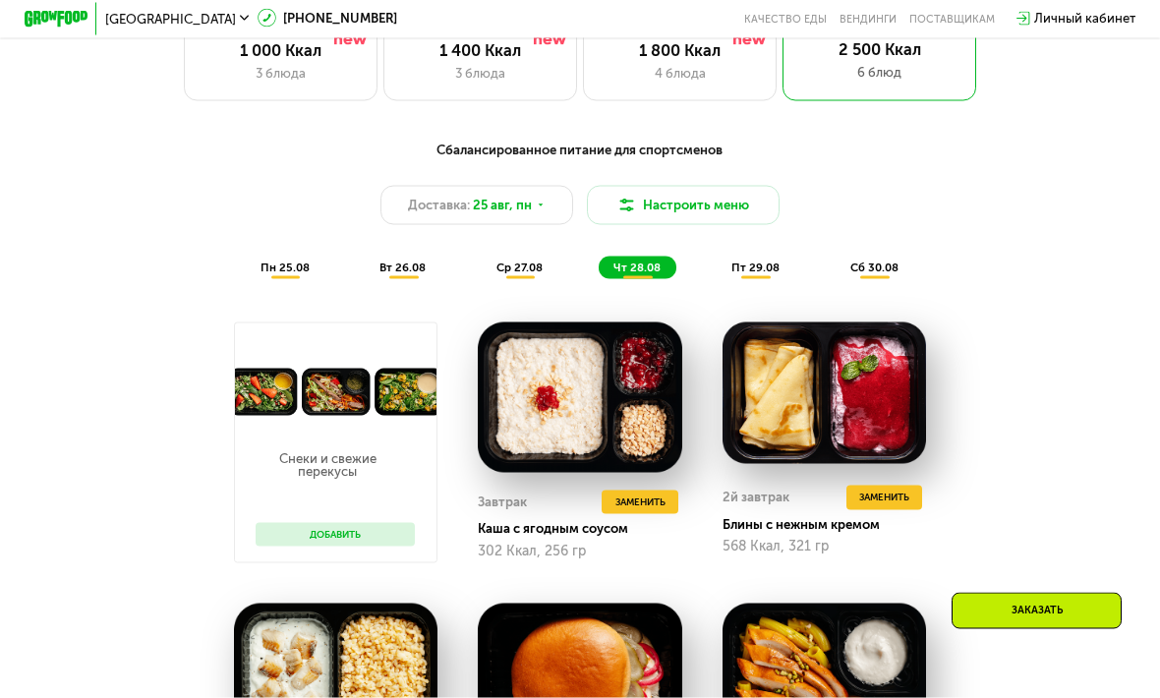
click at [770, 269] on span "пт 29.08" at bounding box center [755, 267] width 48 height 14
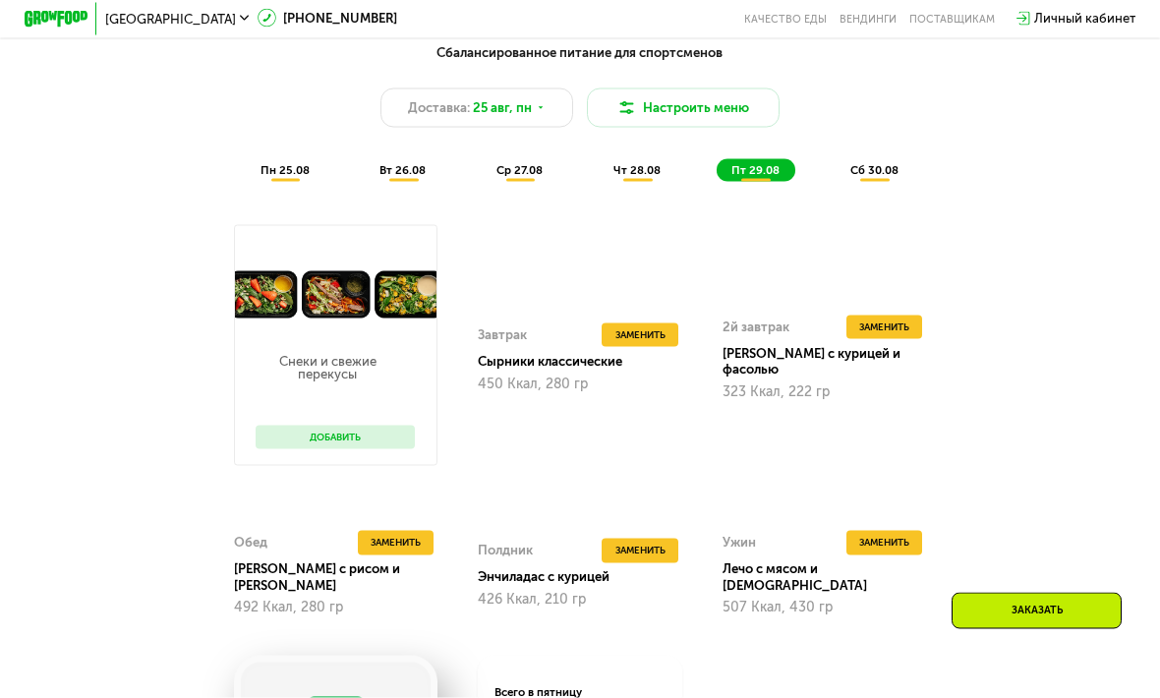
scroll to position [876, 0]
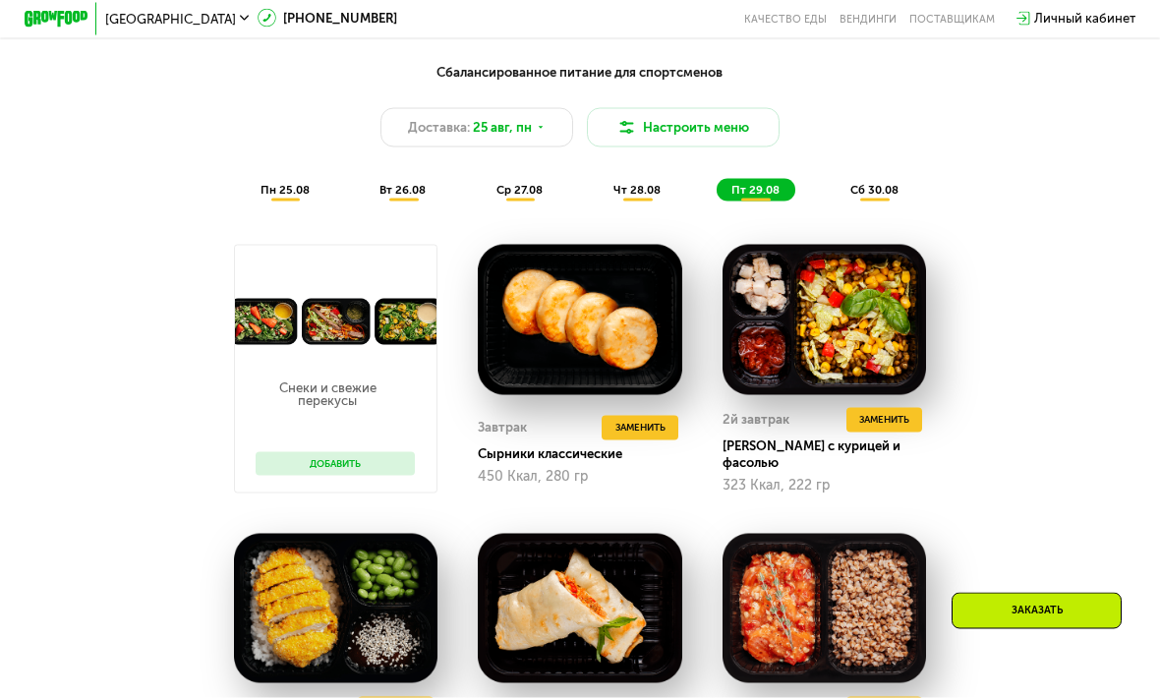
click at [866, 187] on span "сб 30.08" at bounding box center [874, 190] width 48 height 14
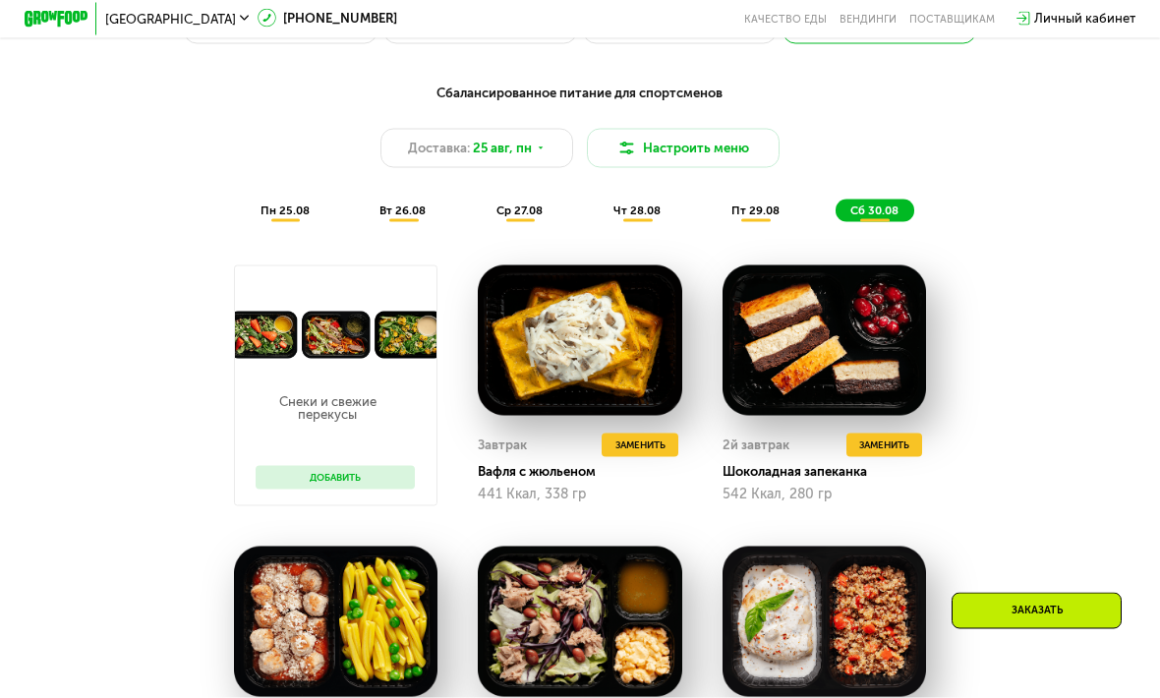
click at [276, 215] on span "пн 25.08" at bounding box center [284, 210] width 49 height 14
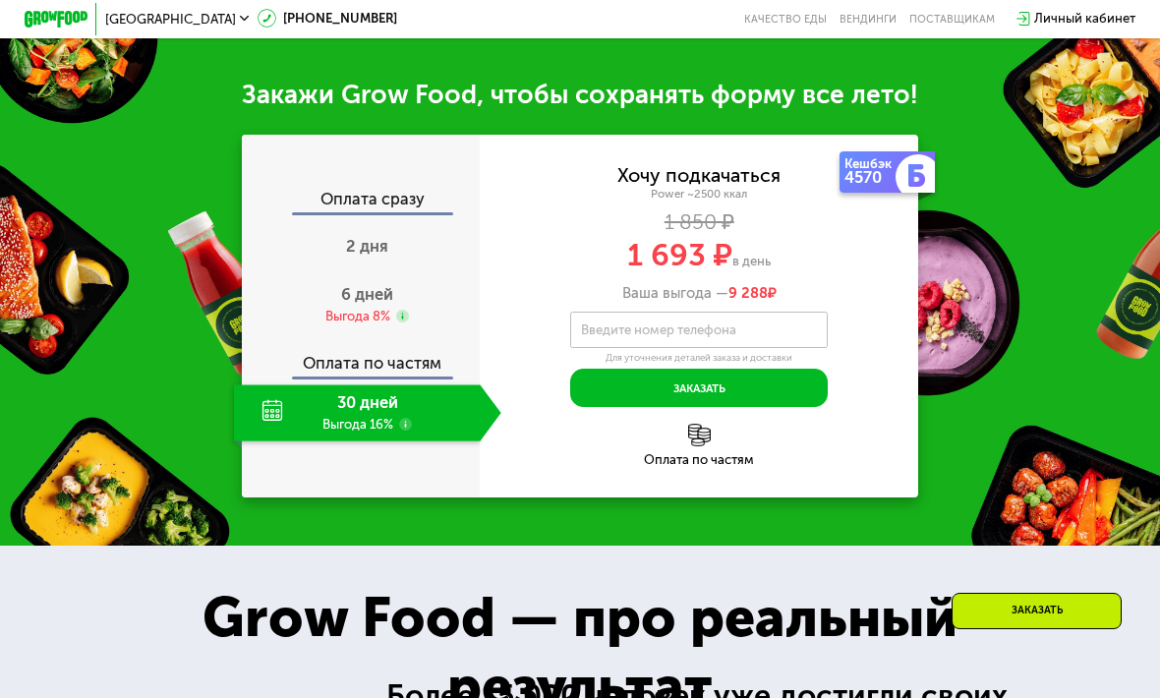
scroll to position [1969, 0]
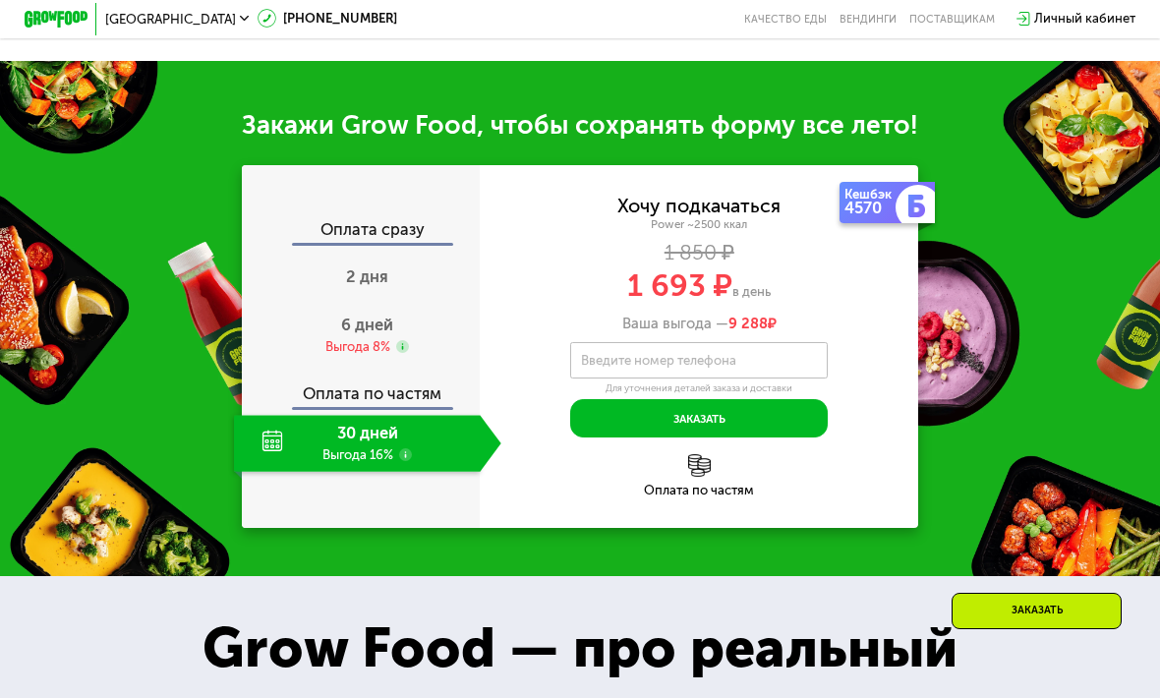
click at [408, 451] on use at bounding box center [405, 454] width 13 height 13
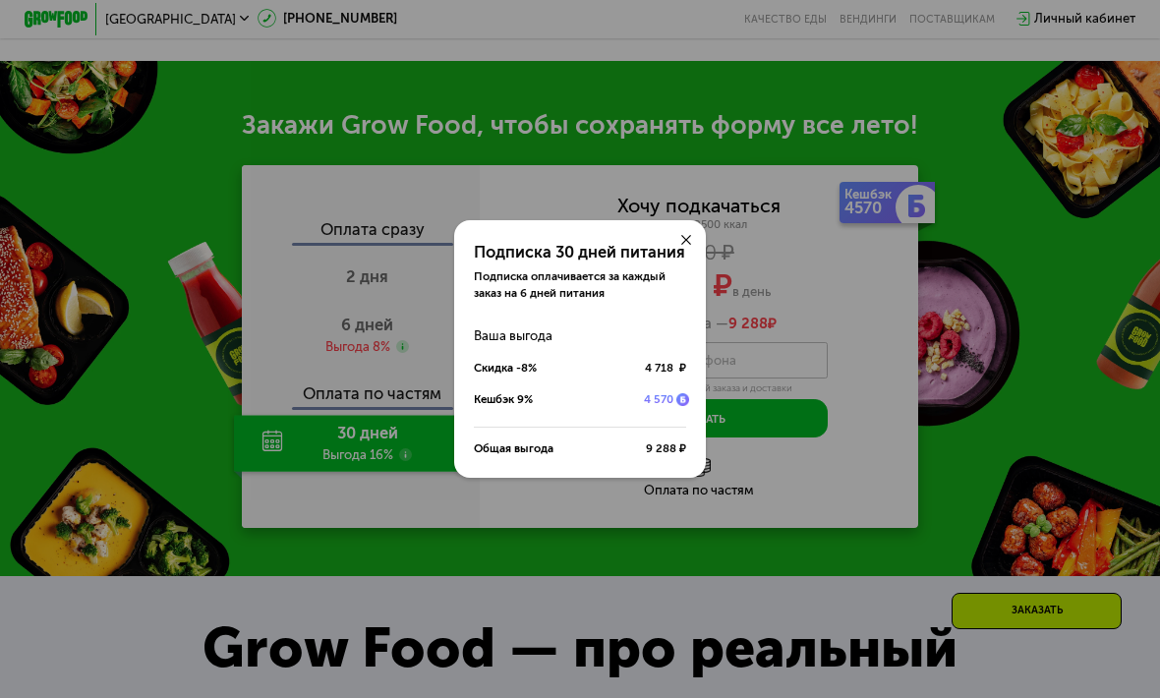
click at [684, 258] on div at bounding box center [686, 239] width 38 height 38
click at [683, 245] on icon at bounding box center [686, 240] width 10 height 10
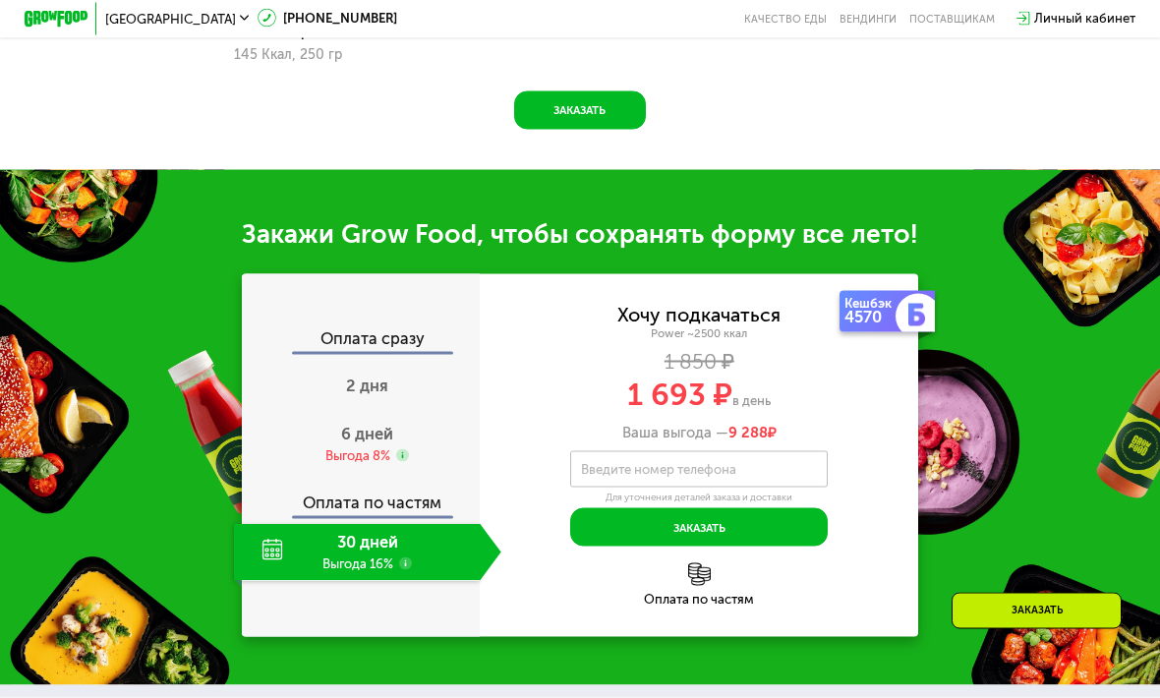
scroll to position [1859, 0]
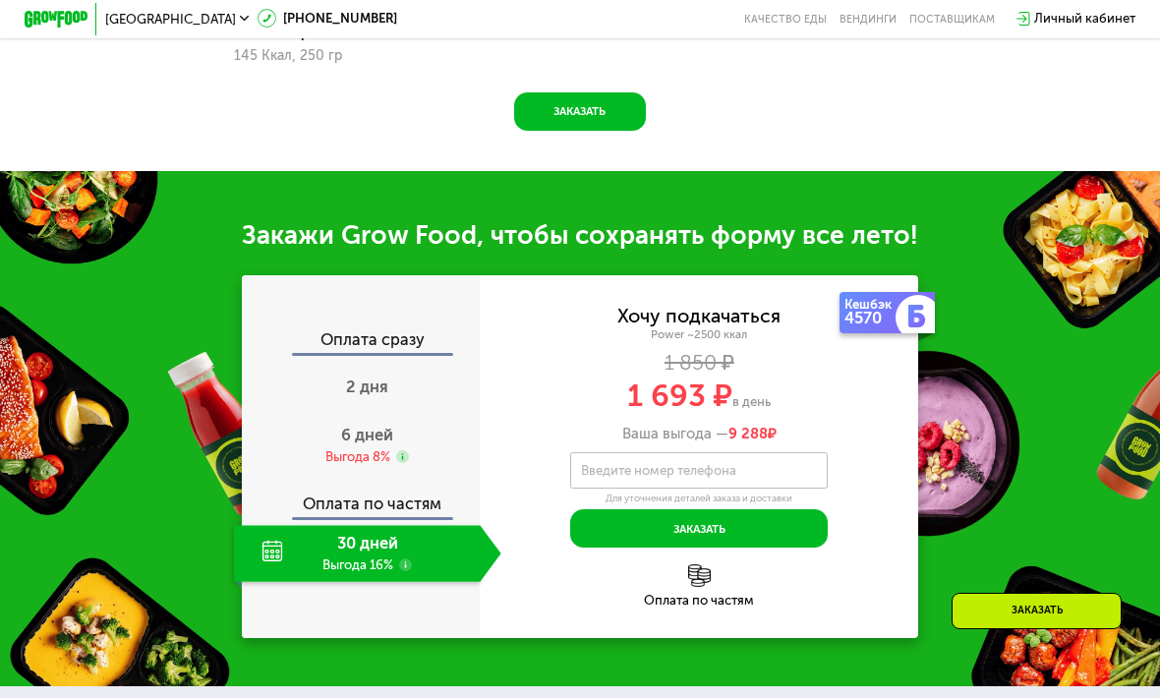
click at [694, 577] on img at bounding box center [699, 575] width 23 height 23
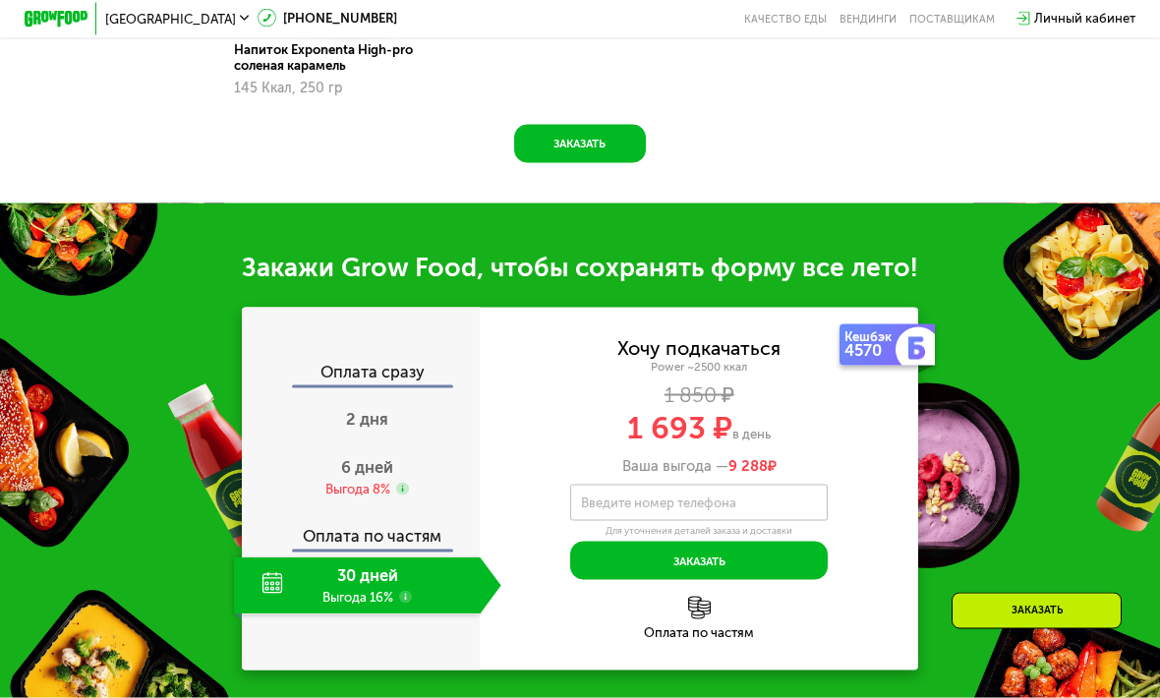
scroll to position [1828, 0]
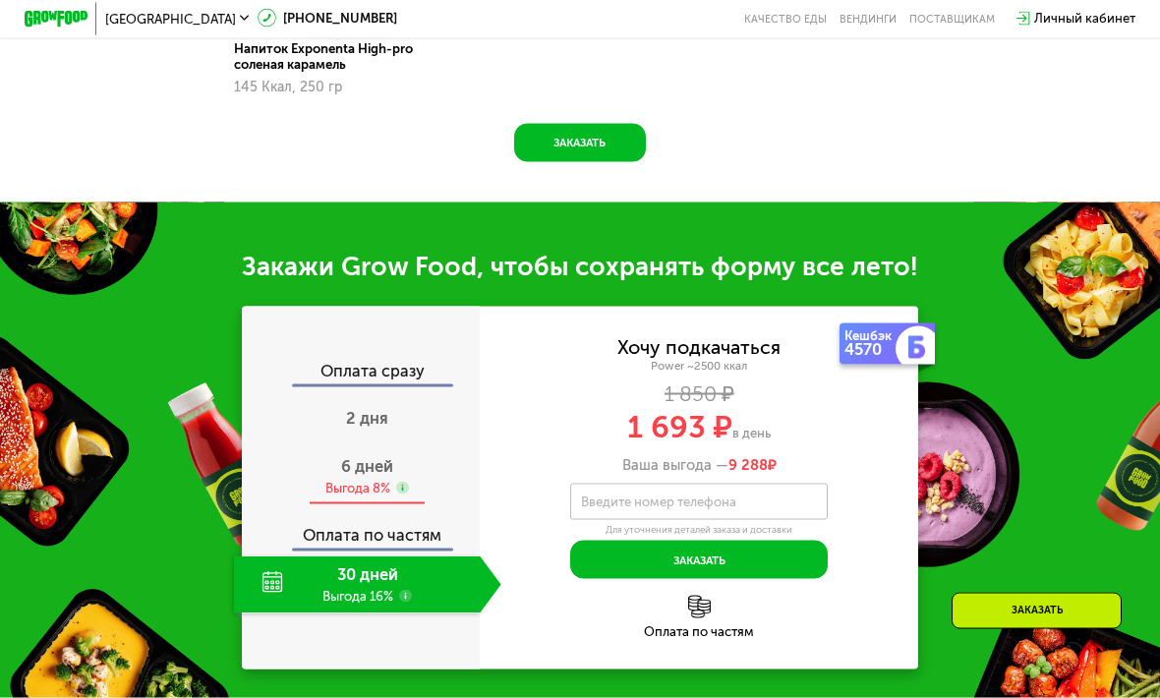
click at [334, 480] on div "Выгода 8%" at bounding box center [357, 489] width 65 height 18
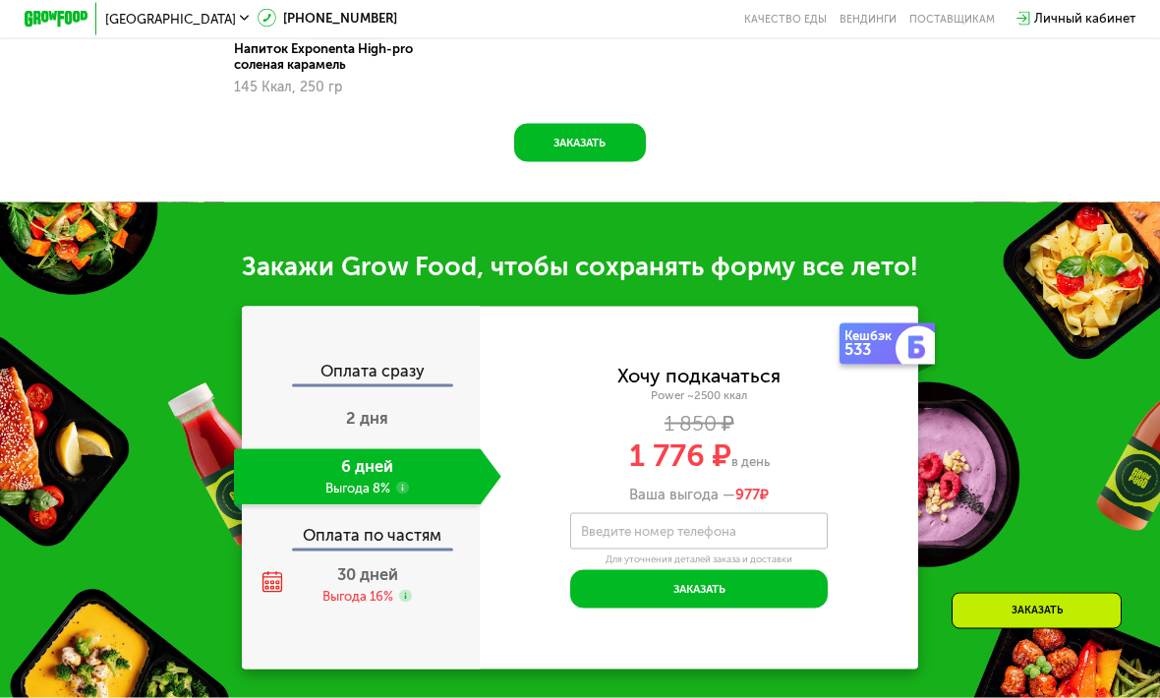
scroll to position [1829, 0]
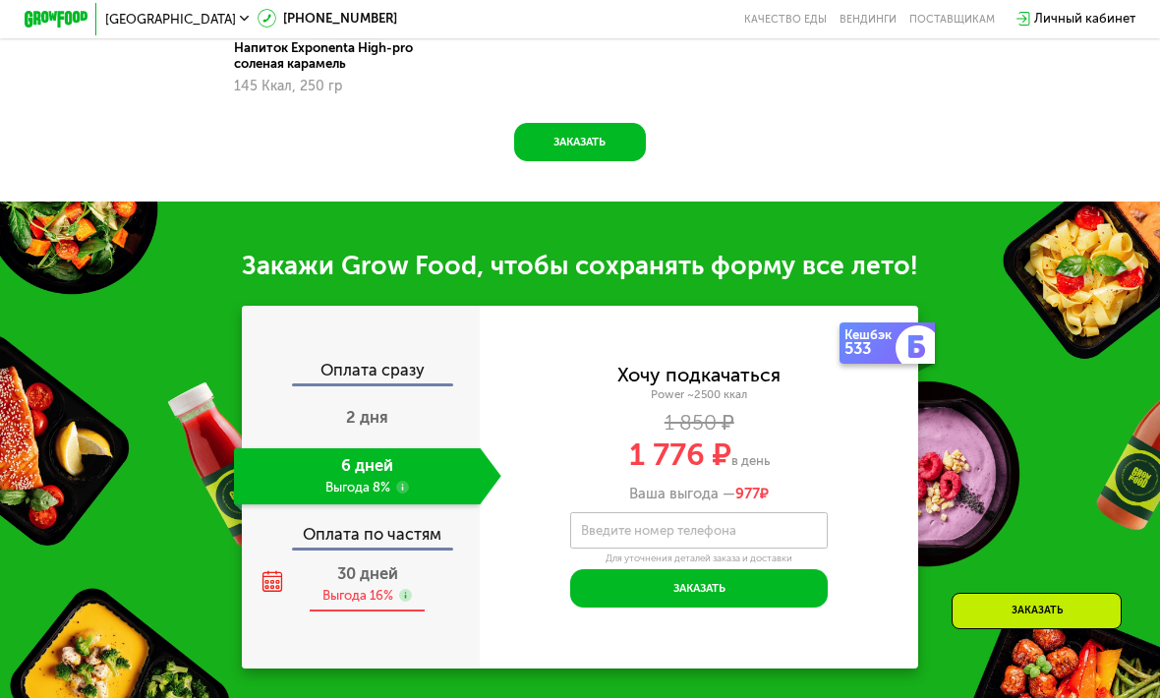
click at [358, 588] on div "Выгода 16%" at bounding box center [357, 596] width 71 height 18
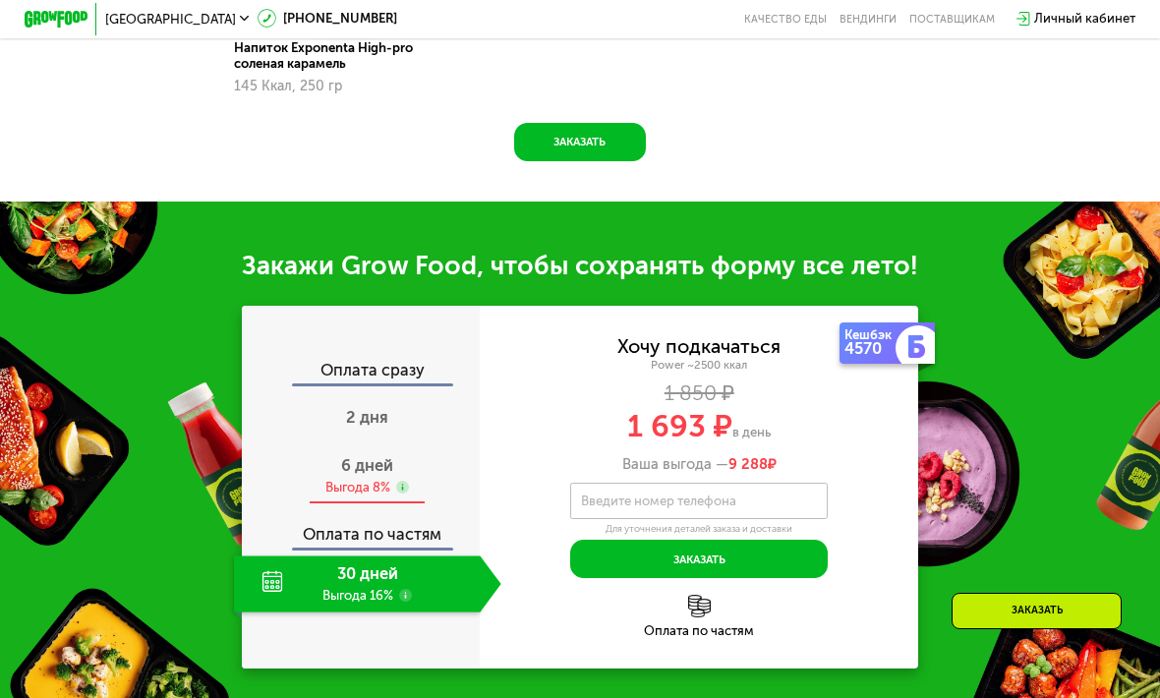
click at [368, 479] on div "Выгода 8%" at bounding box center [357, 488] width 65 height 18
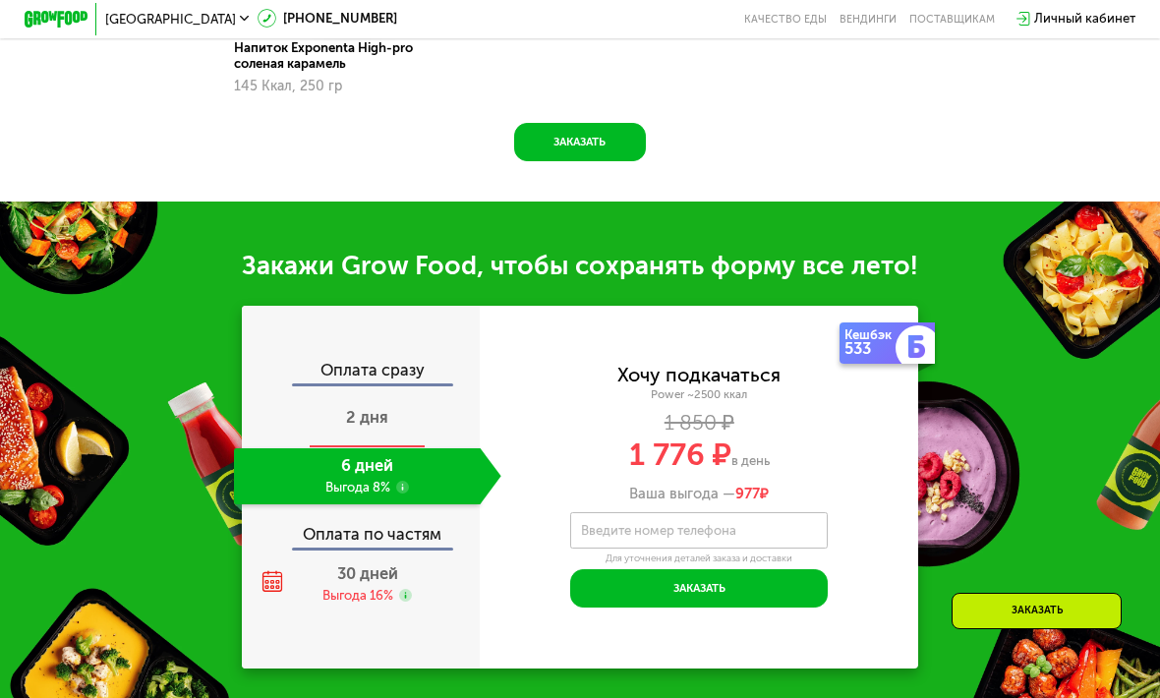
click at [374, 410] on span "2 дня" at bounding box center [367, 417] width 42 height 19
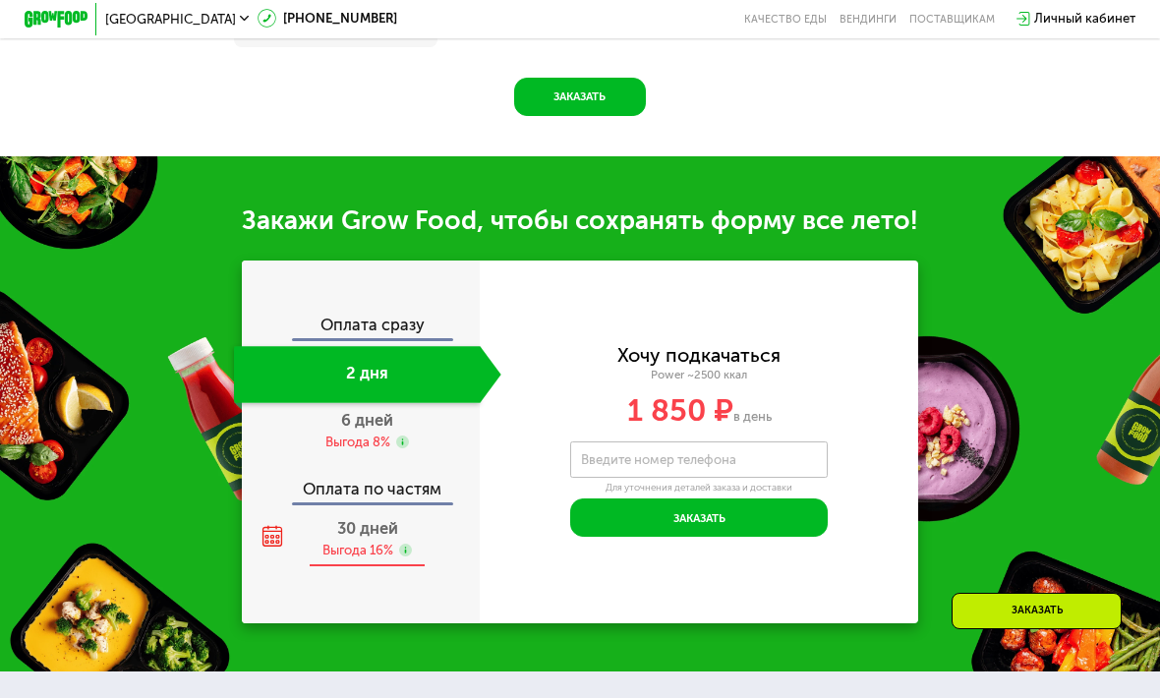
click at [349, 563] on div "30 дней Выгода 16%" at bounding box center [367, 538] width 267 height 56
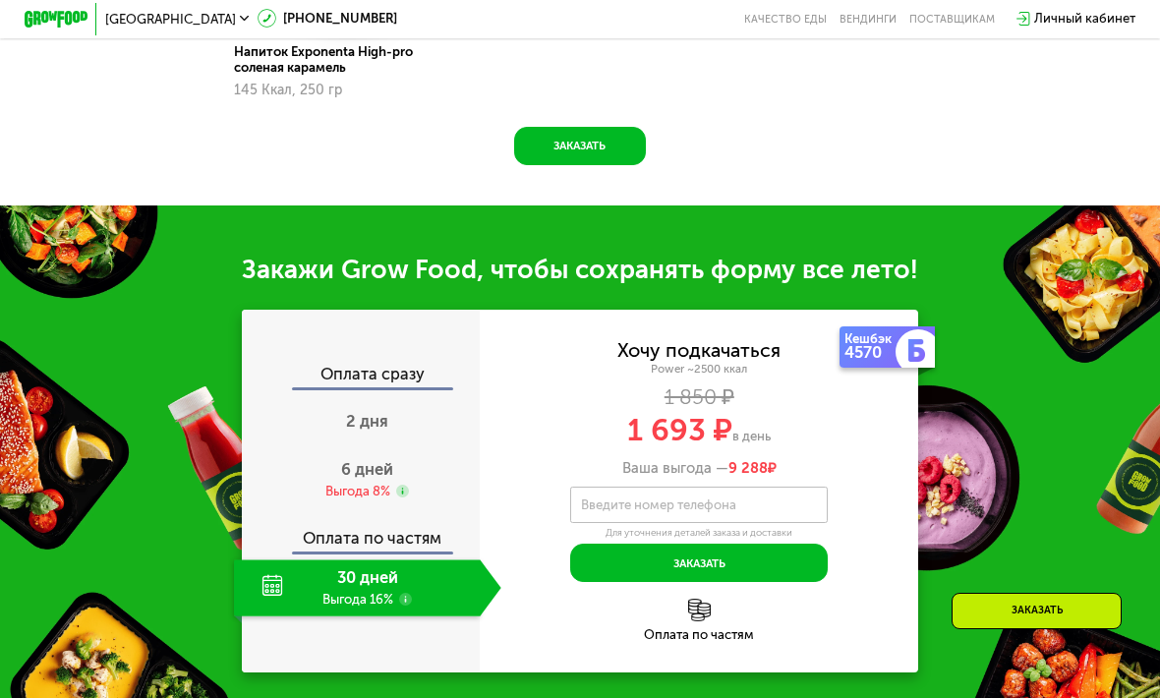
scroll to position [1873, 0]
